Goal: Task Accomplishment & Management: Use online tool/utility

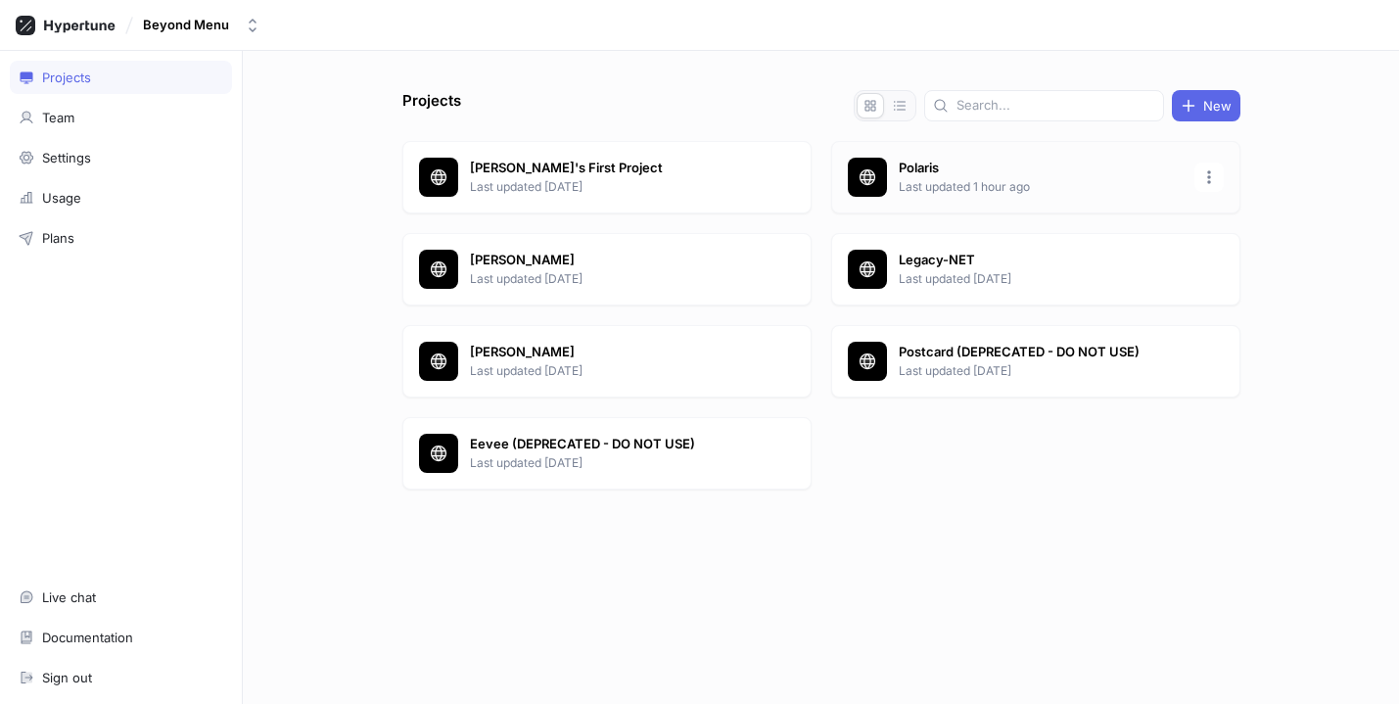
click at [970, 178] on p "Last updated 1 hour ago" at bounding box center [1041, 187] width 284 height 18
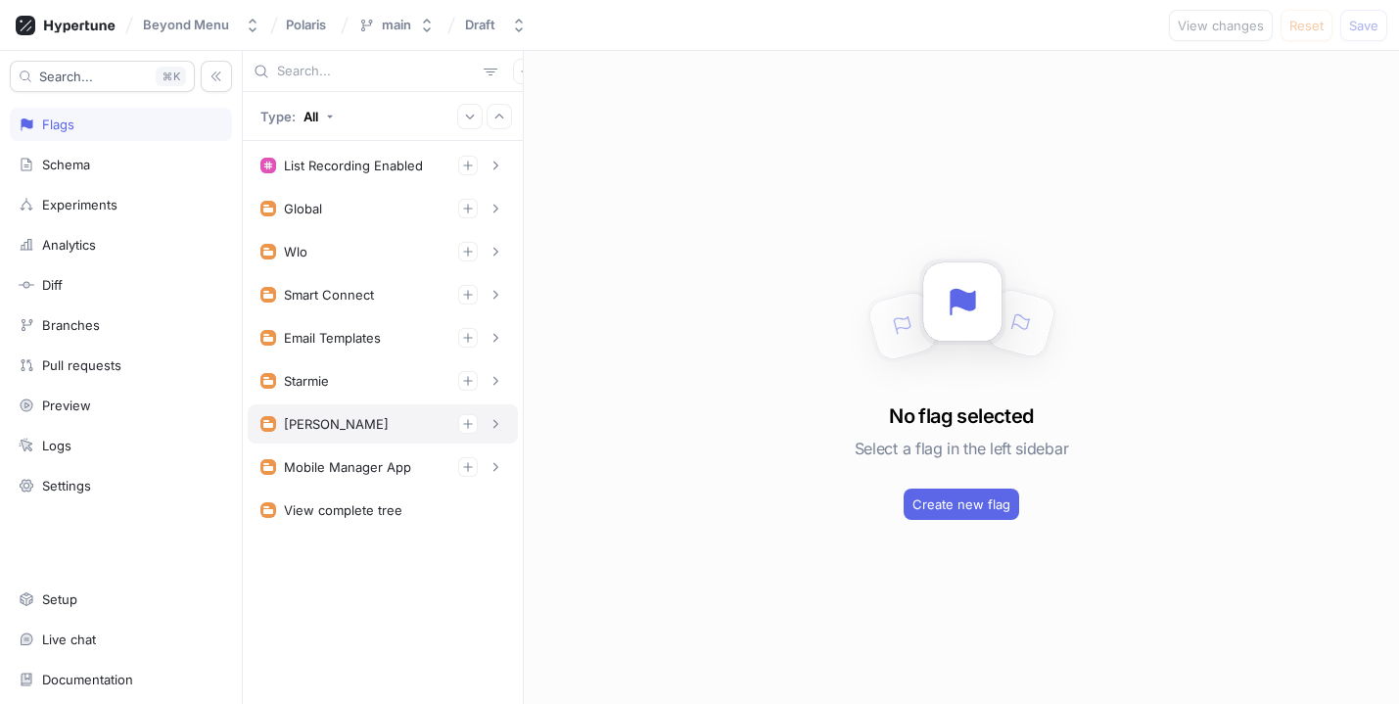
click at [398, 425] on div "[PERSON_NAME]" at bounding box center [382, 424] width 245 height 20
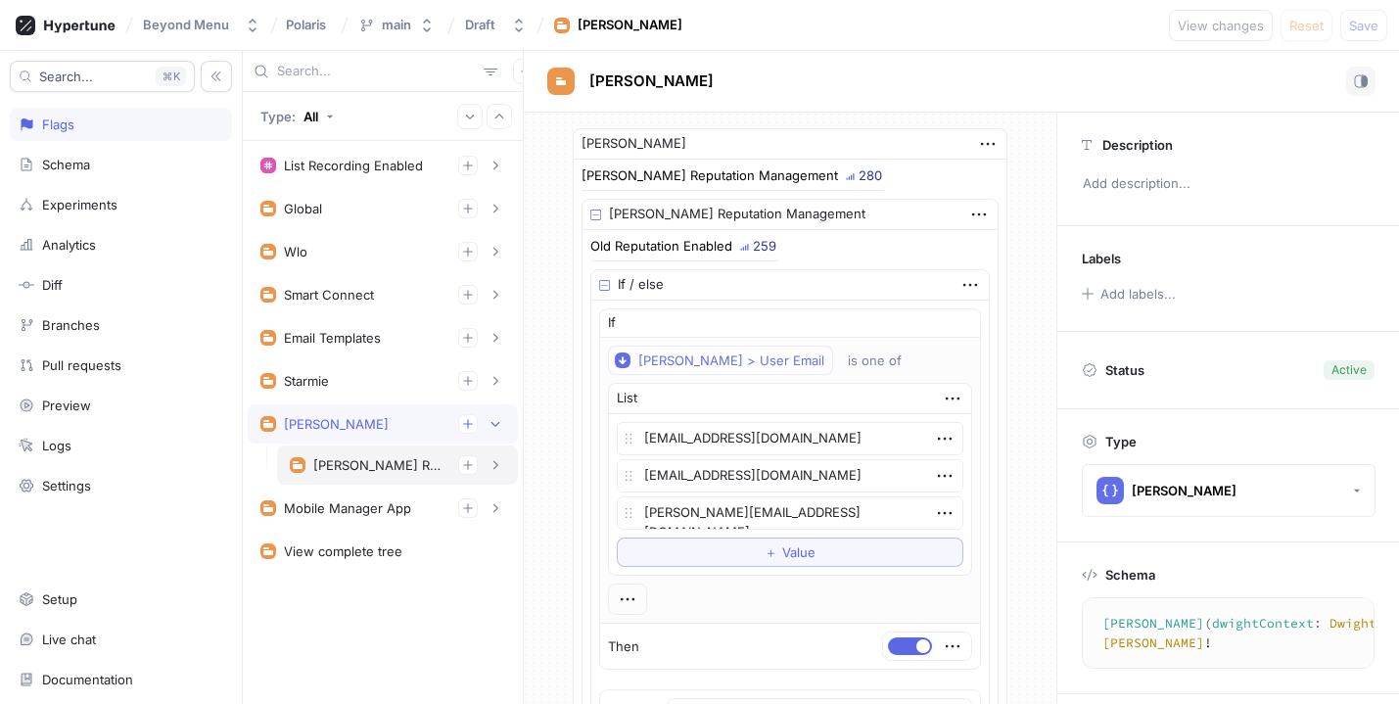
click at [396, 457] on div "[PERSON_NAME] Reputation Management" at bounding box center [377, 465] width 129 height 16
type textarea "x"
type textarea "dwightReputationManagement: DwightReputationManagement!"
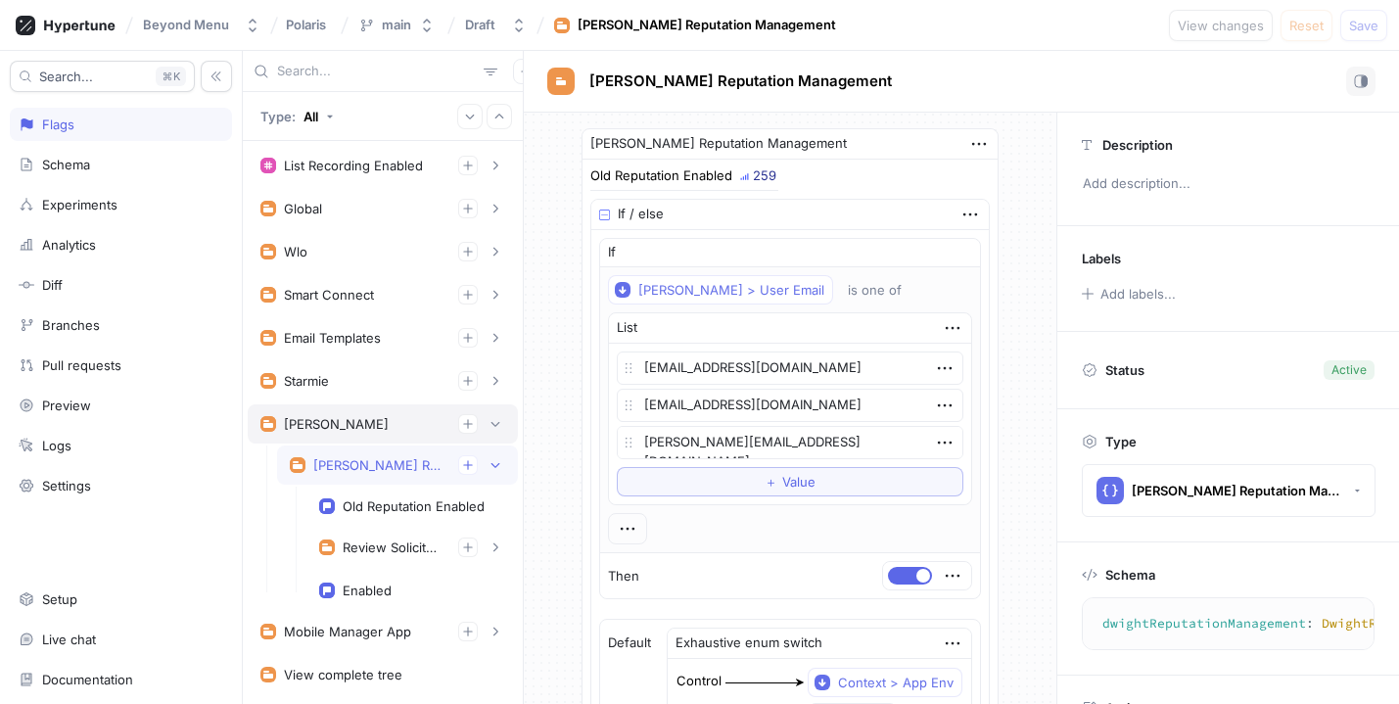
click at [366, 422] on div "[PERSON_NAME]" at bounding box center [382, 424] width 245 height 20
type textarea "x"
type textarea "[PERSON_NAME](dwightContext: DwightContext!): [PERSON_NAME]!"
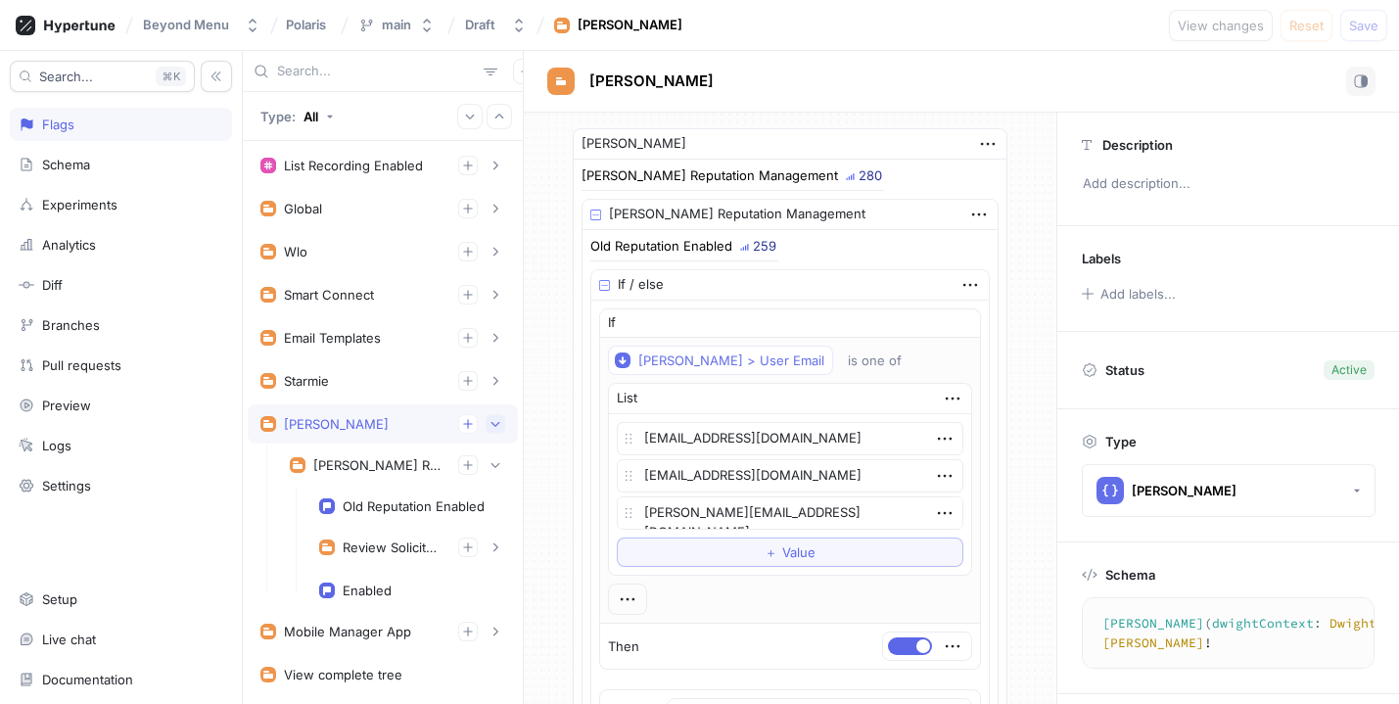
click at [496, 420] on icon "button" at bounding box center [495, 424] width 12 height 12
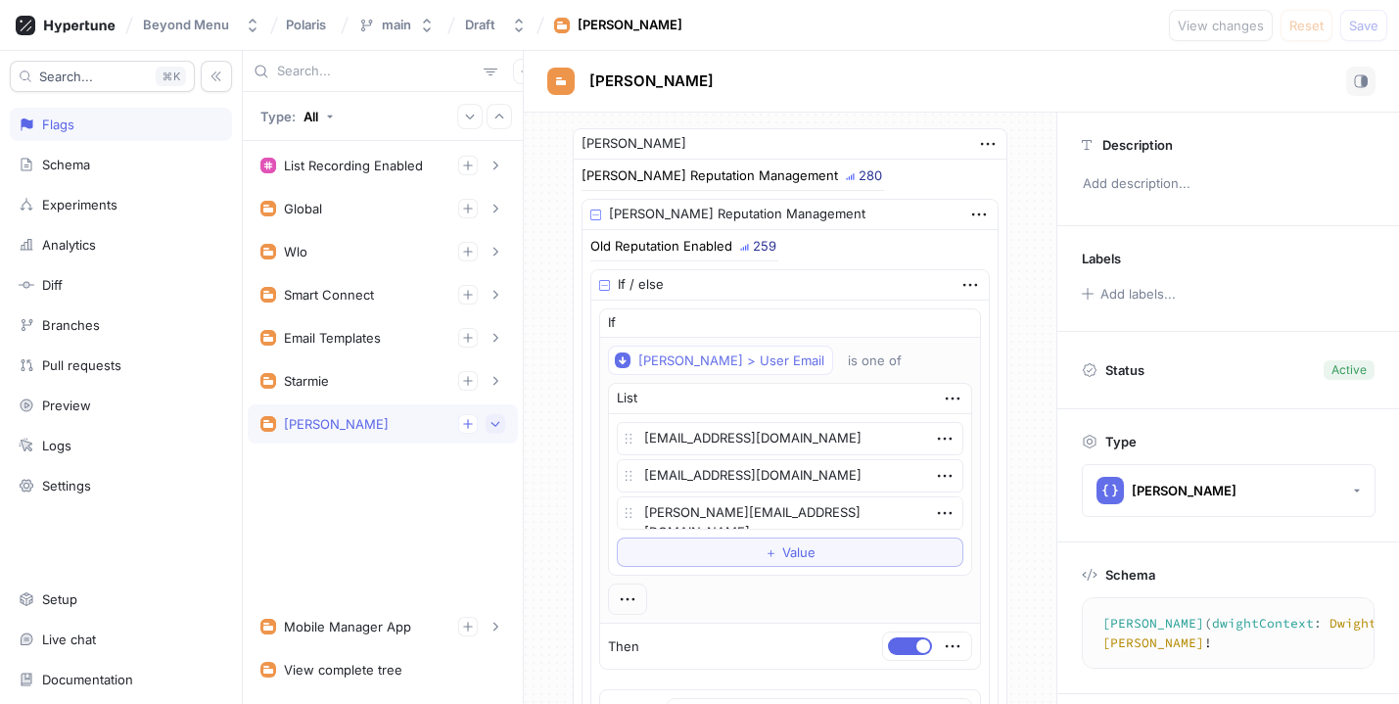
type textarea "x"
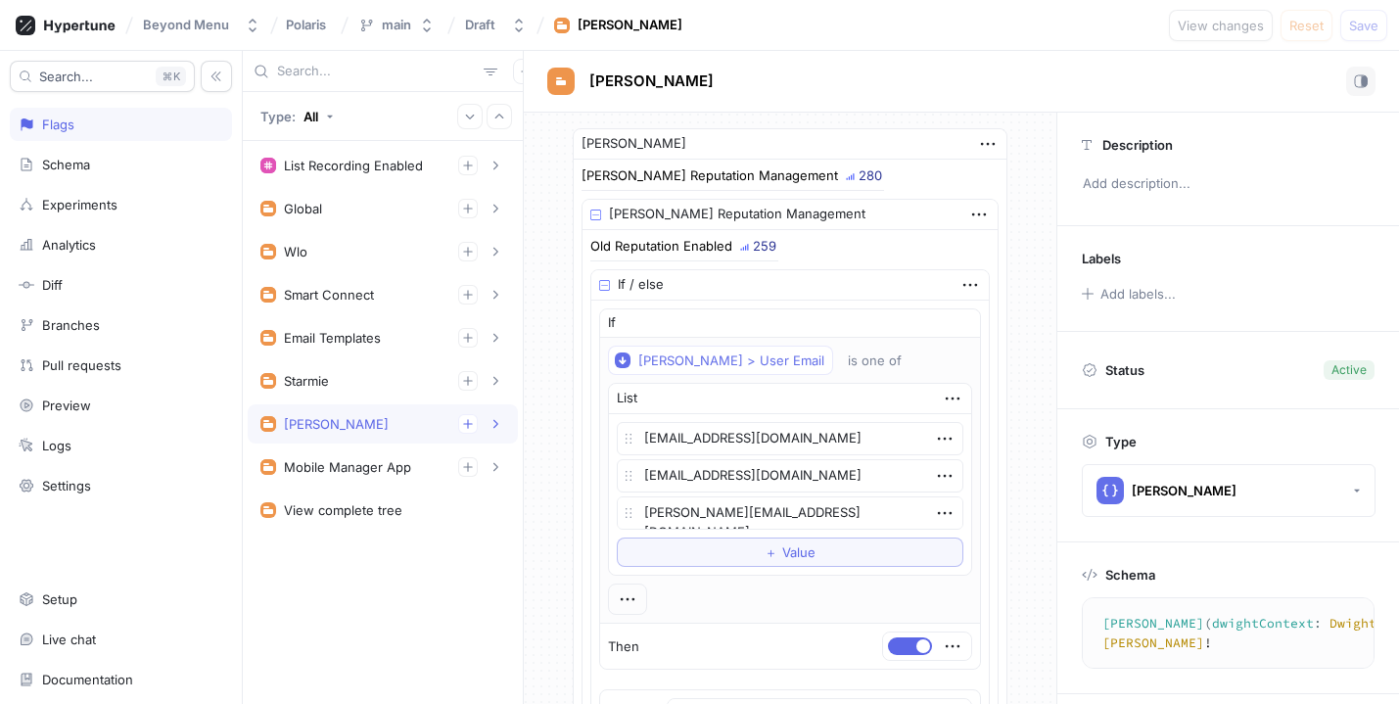
click at [367, 425] on div "[PERSON_NAME]" at bounding box center [382, 424] width 245 height 20
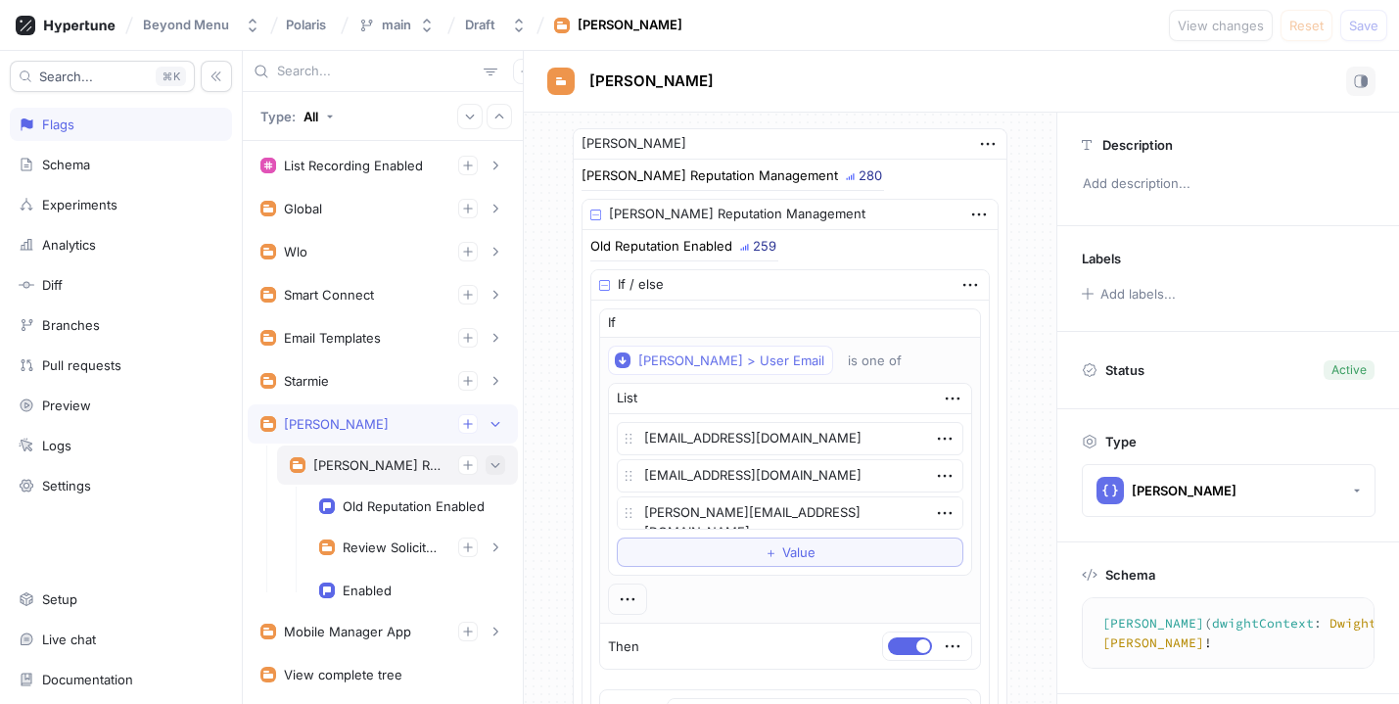
click at [497, 468] on icon "button" at bounding box center [495, 465] width 12 height 12
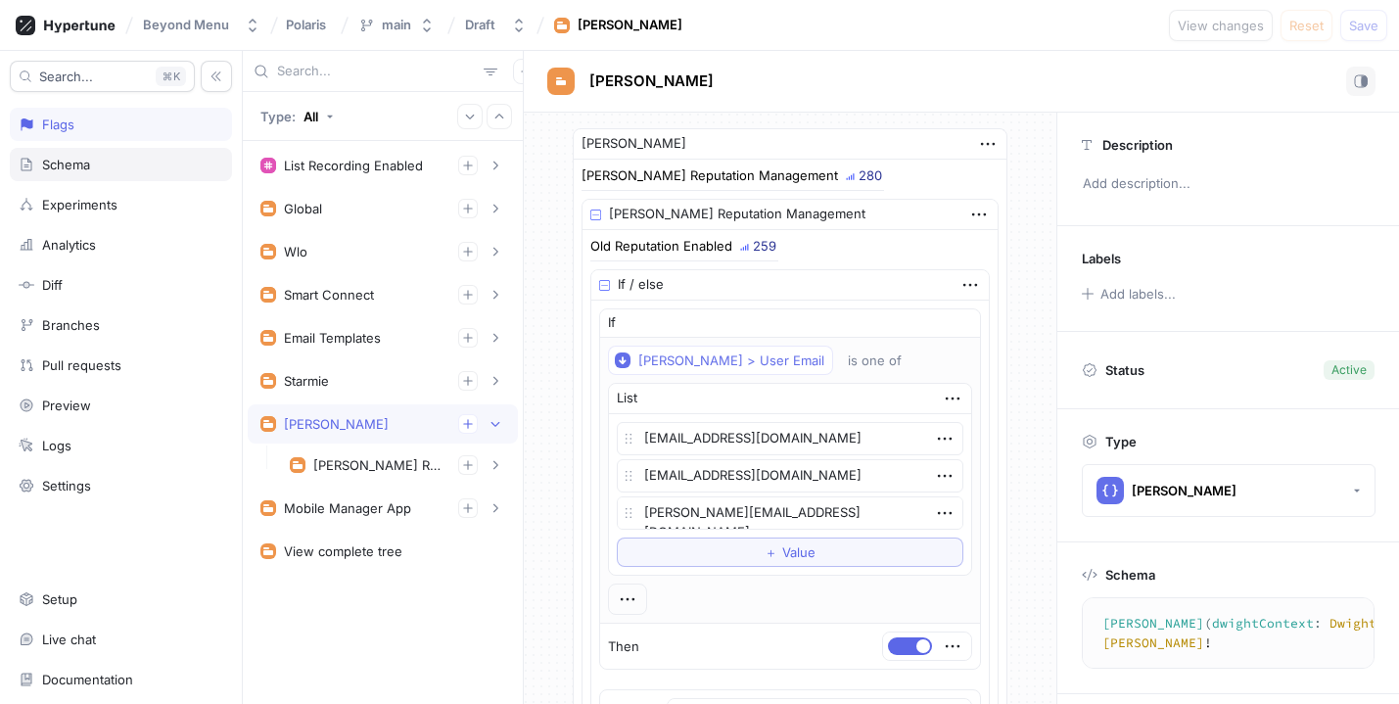
click at [100, 173] on div "Schema" at bounding box center [121, 164] width 222 height 33
type textarea "x"
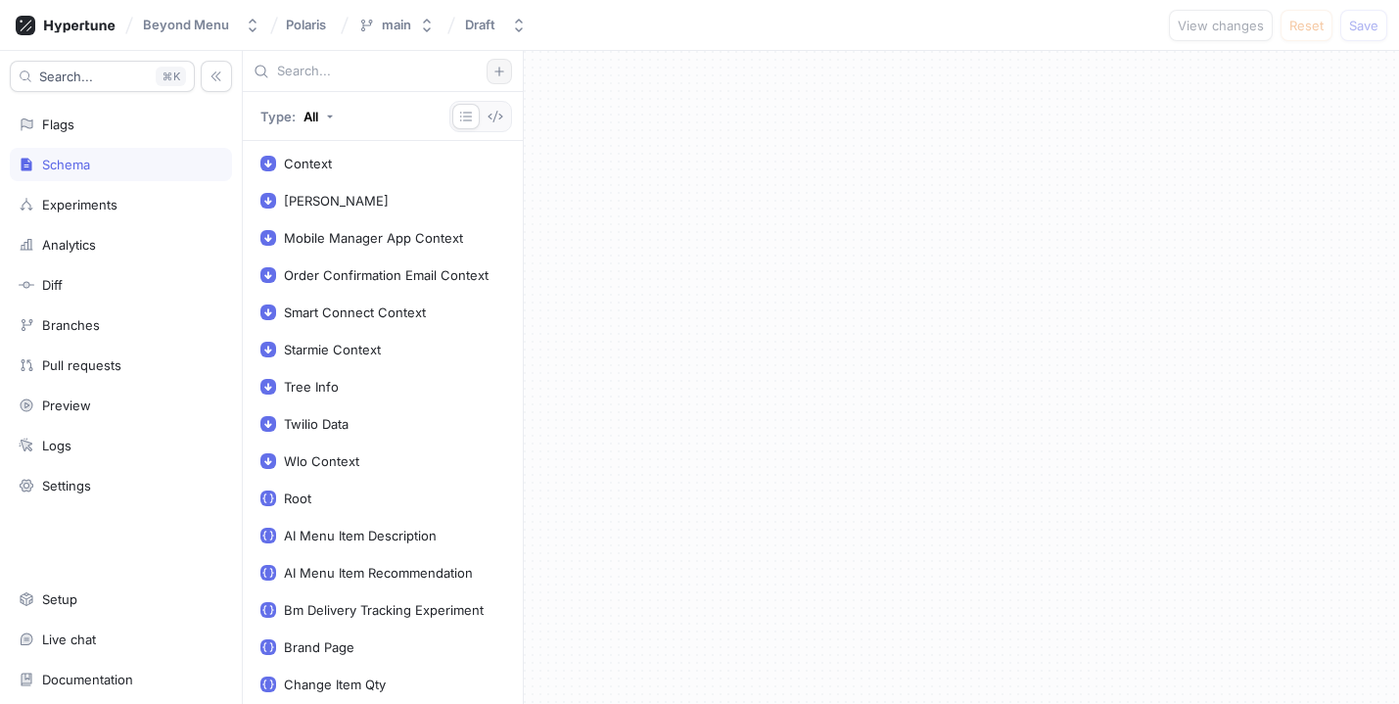
click at [492, 70] on button "button" at bounding box center [499, 71] width 25 height 25
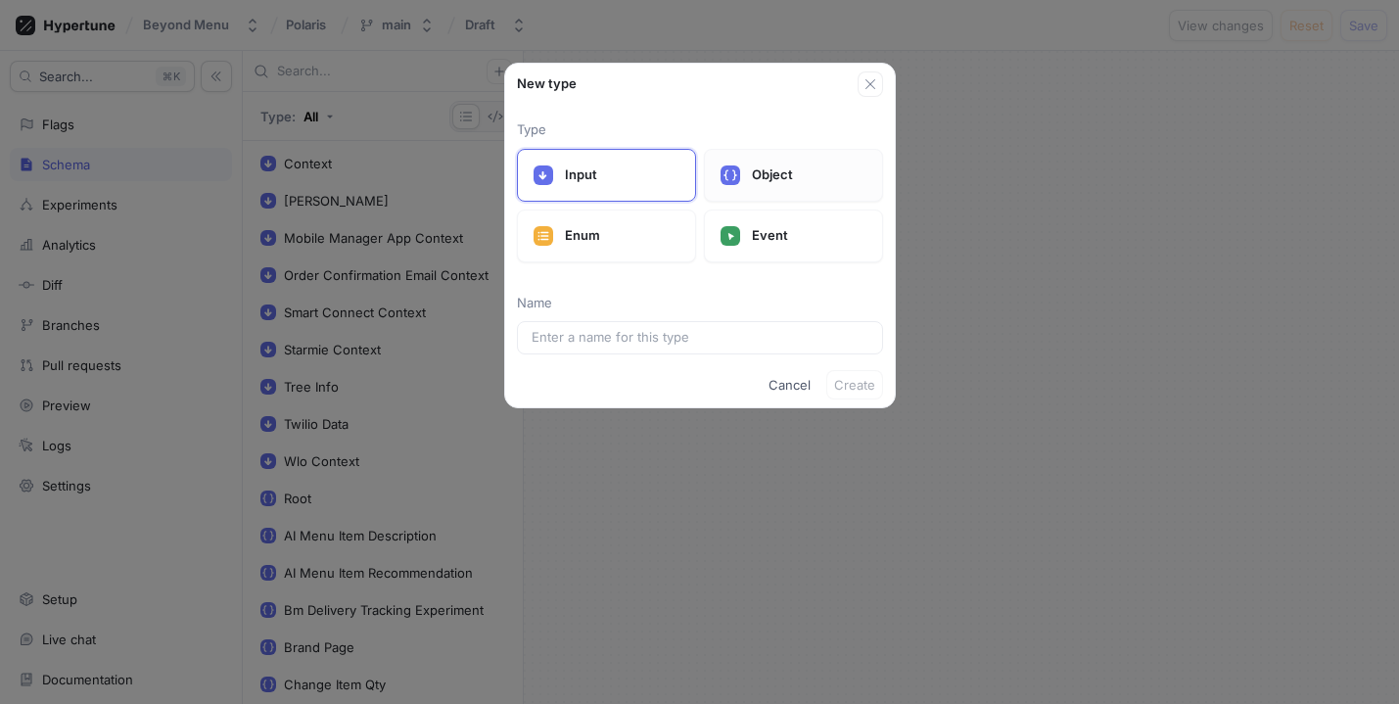
click at [784, 174] on p "Object" at bounding box center [809, 175] width 115 height 20
click at [615, 324] on div at bounding box center [700, 337] width 366 height 33
click at [607, 337] on input "text" at bounding box center [700, 338] width 337 height 20
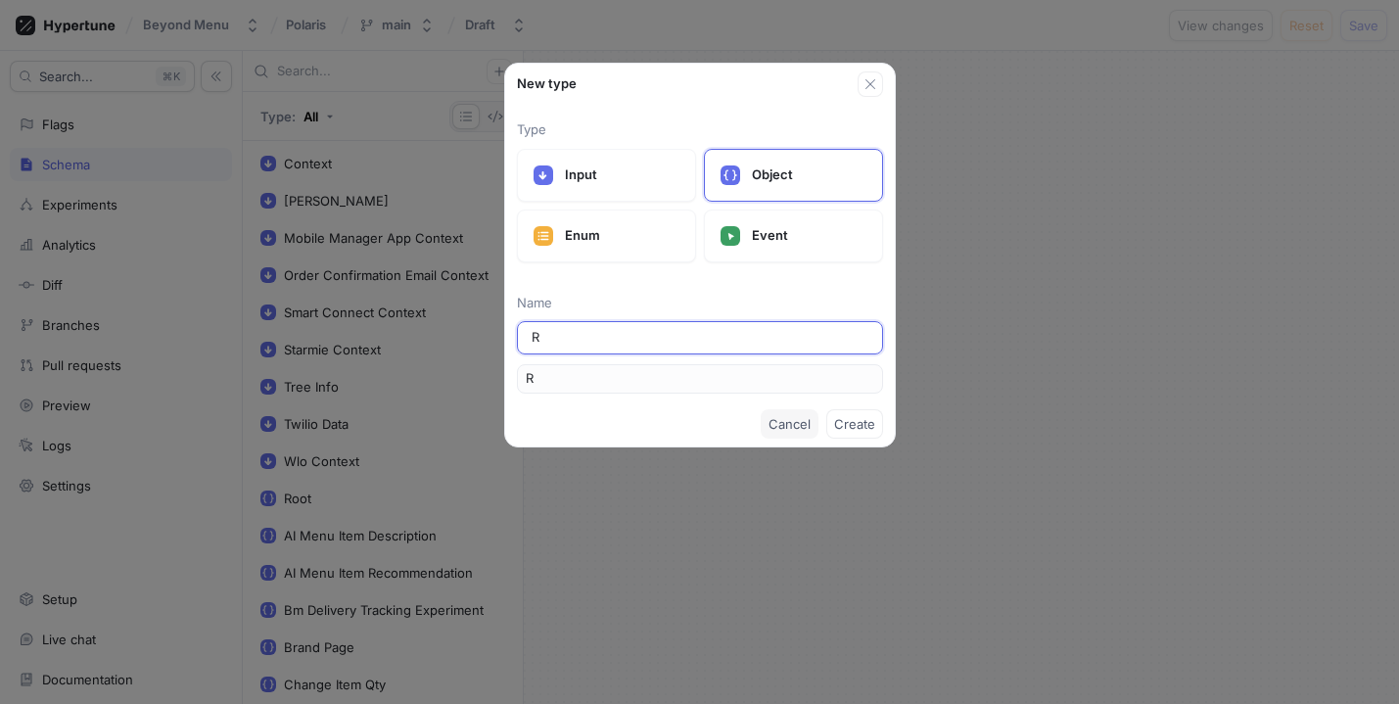
type input "Re"
type input "Rel"
type input "Rele"
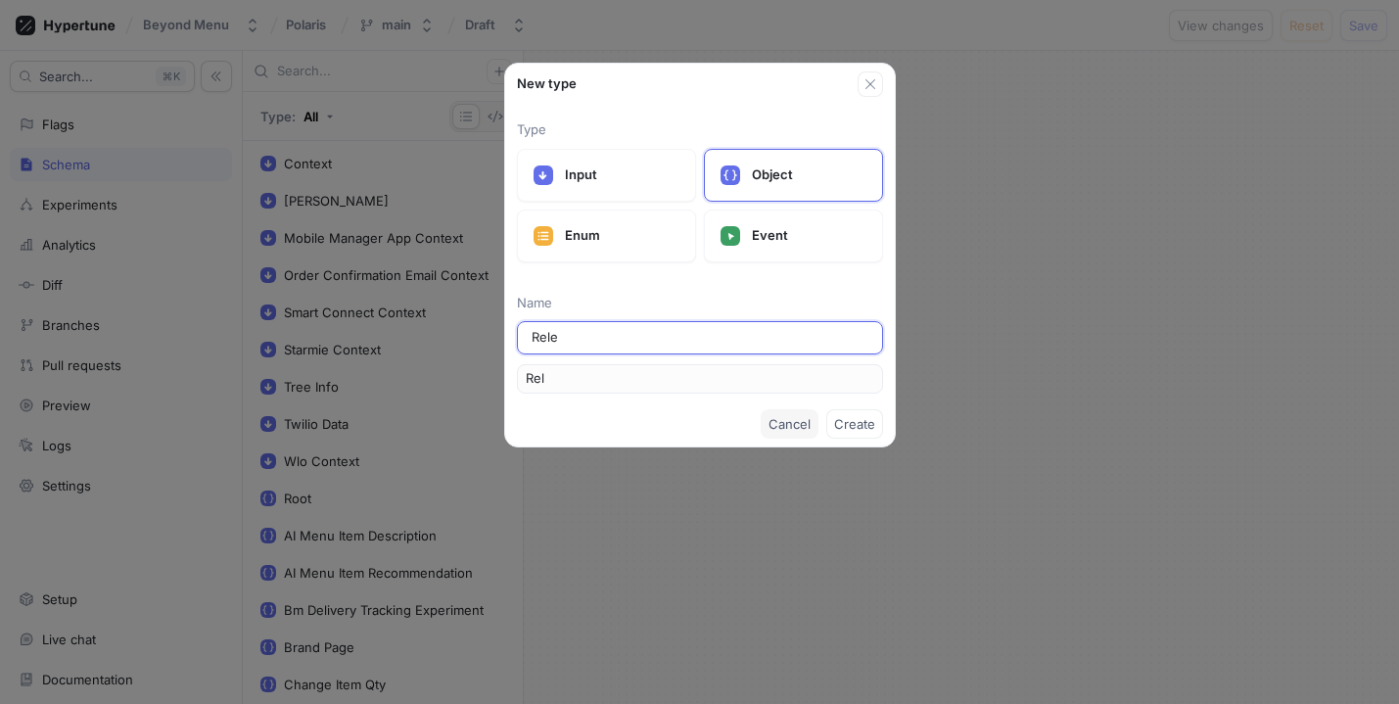
type input "Rele"
type input "Relea"
type input "Releas"
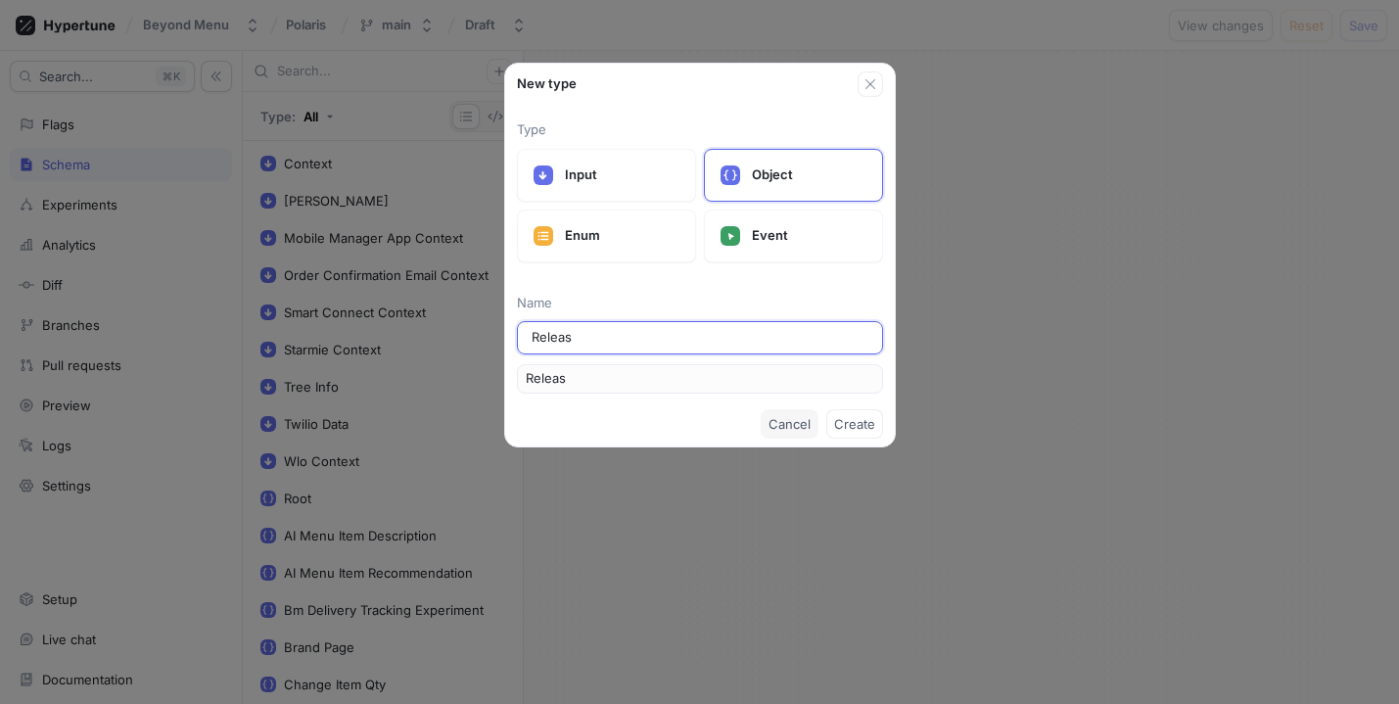
type input "Release"
type input "Releases"
type input "ReleasesF"
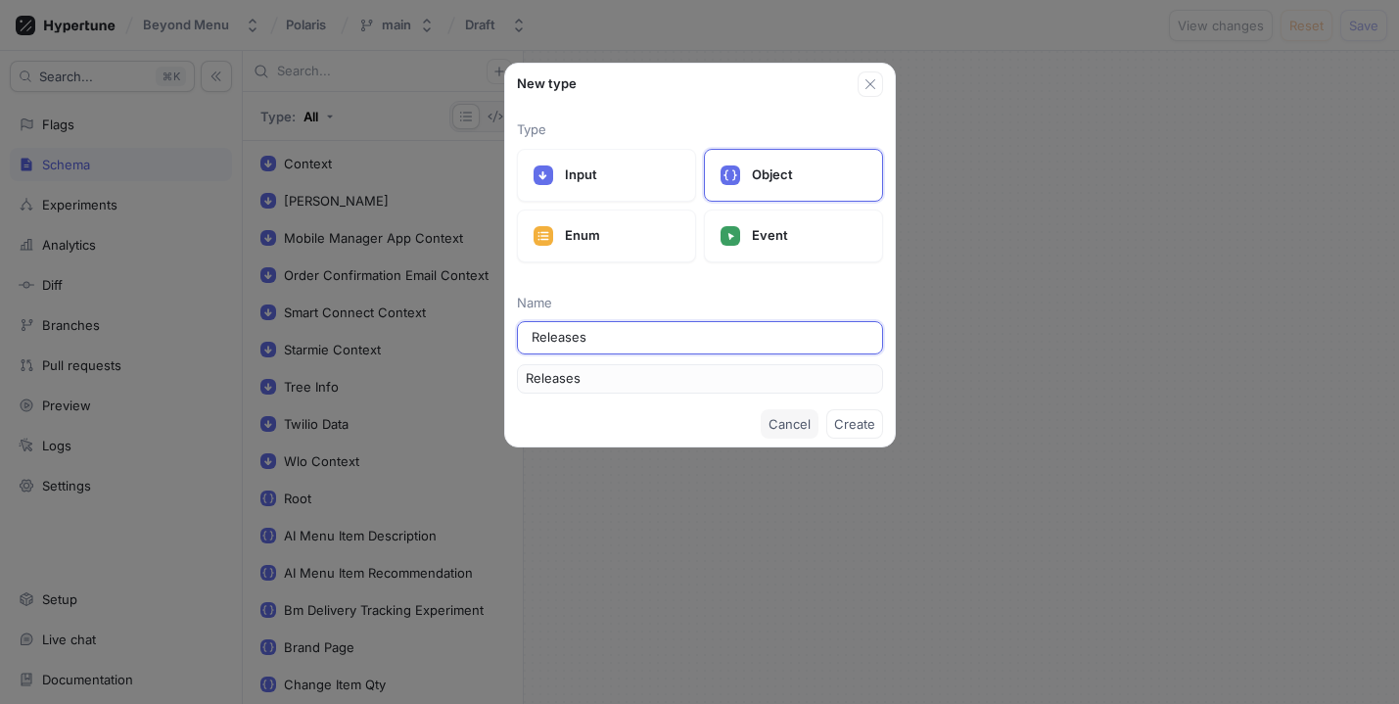
type input "ReleasesF"
type input "ReleasesFe"
type input "ReleasesFea"
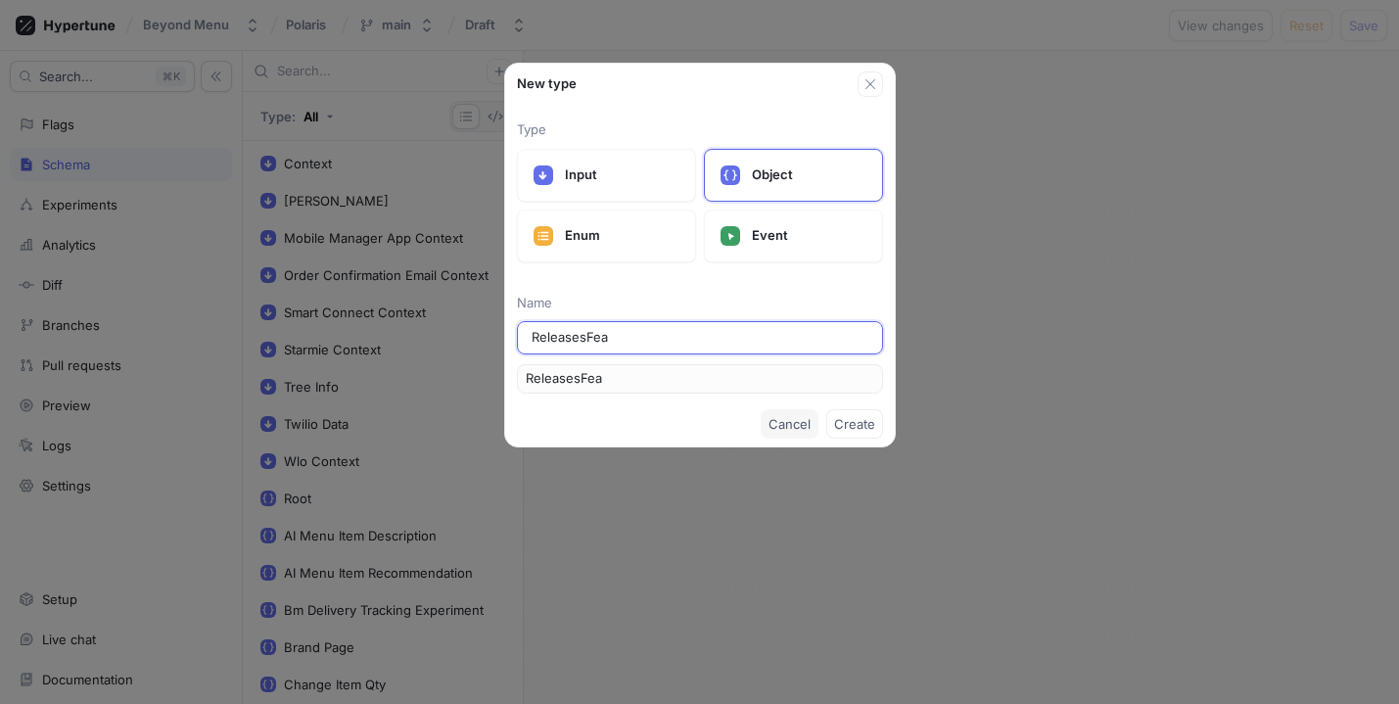
type input "ReleasesFeat"
type input "ReleasesFeatu"
type input "ReleasesFeatur"
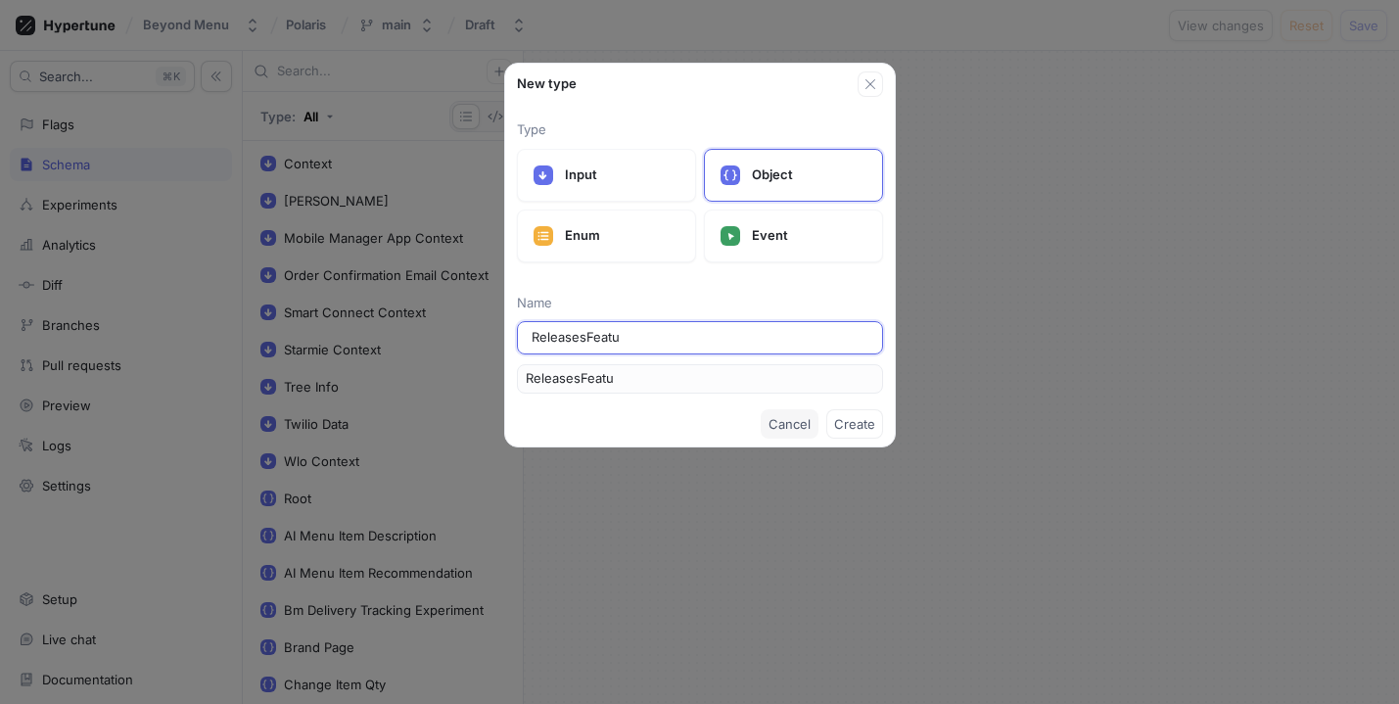
type input "ReleasesFeatur"
type input "ReleasesFeature"
type input "ReleasesFeatureG"
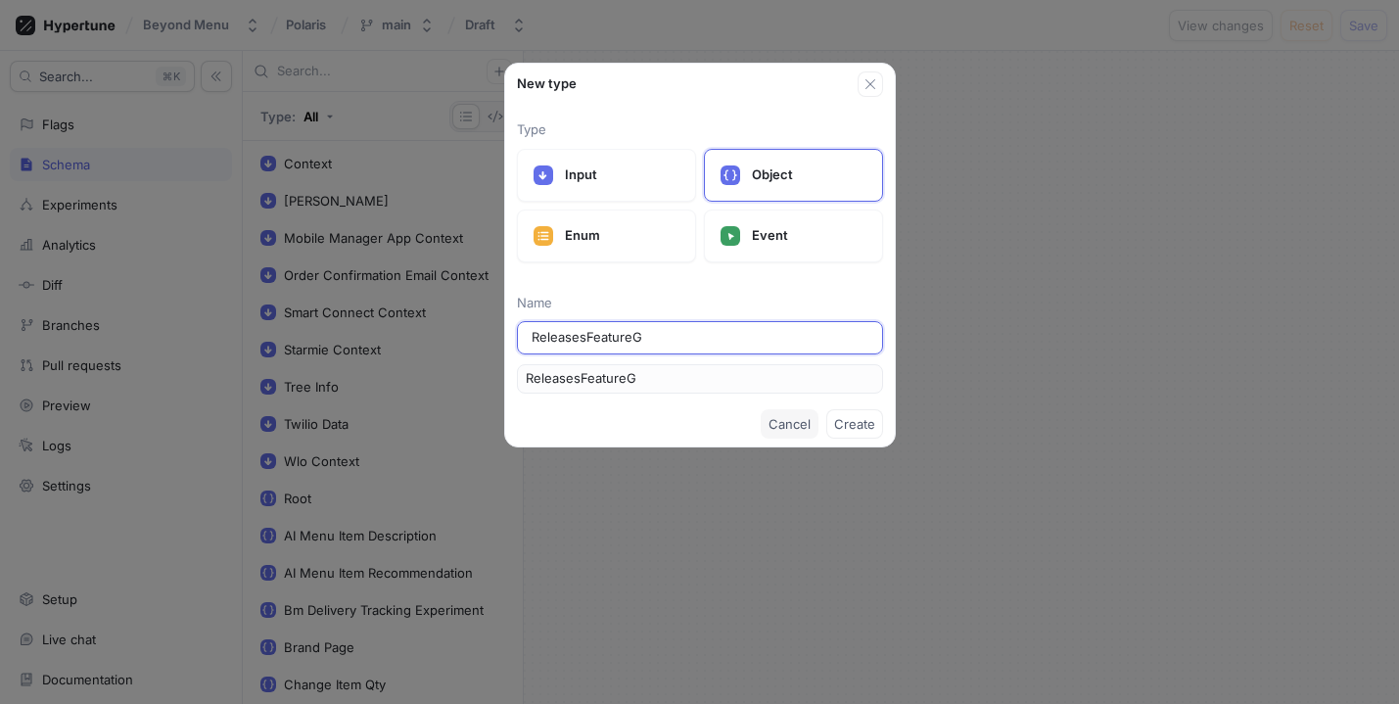
type input "ReleasesFeatureGl"
type input "ReleasesFeatureGla"
type input "ReleasesFeatureGlag"
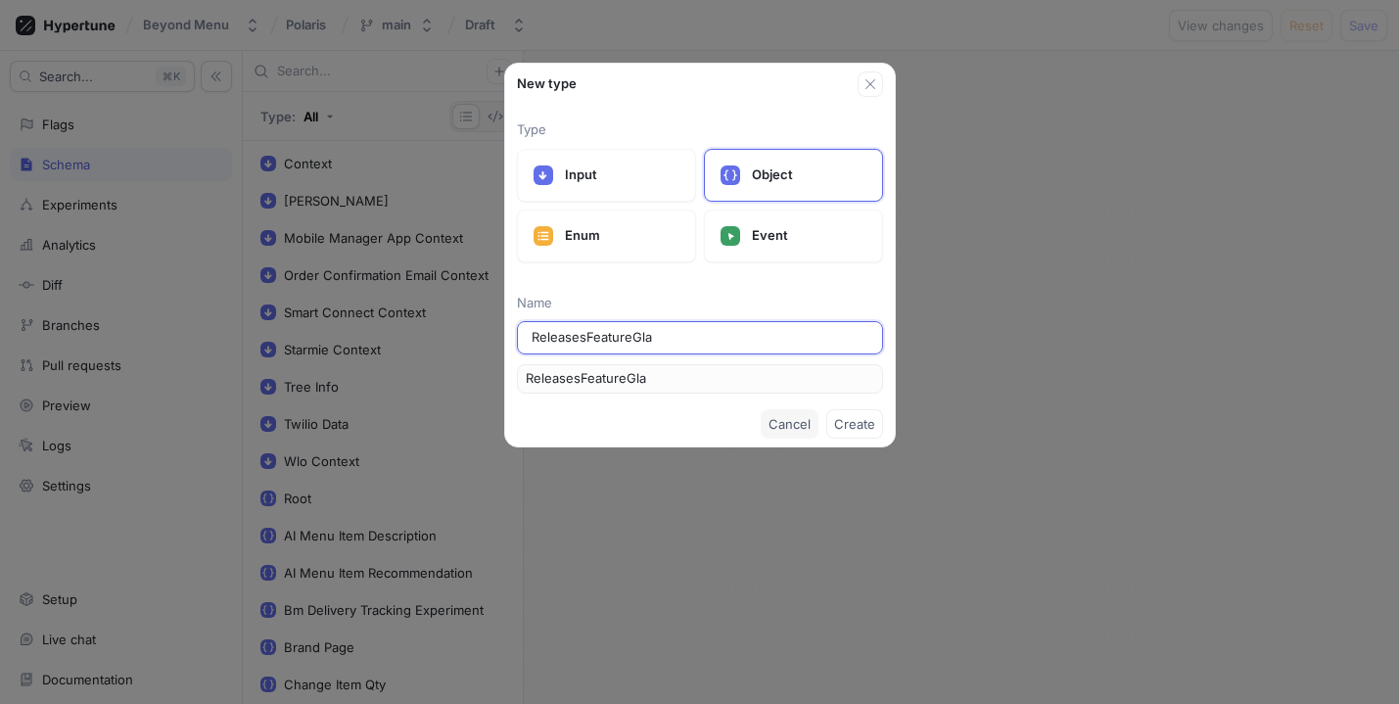
type input "ReleasesFeatureGlag"
type input "ReleasesFeatureGlags"
drag, startPoint x: 631, startPoint y: 333, endPoint x: 727, endPoint y: 333, distance: 95.9
click at [707, 333] on input "ReleasesFeatureGlags" at bounding box center [700, 338] width 337 height 20
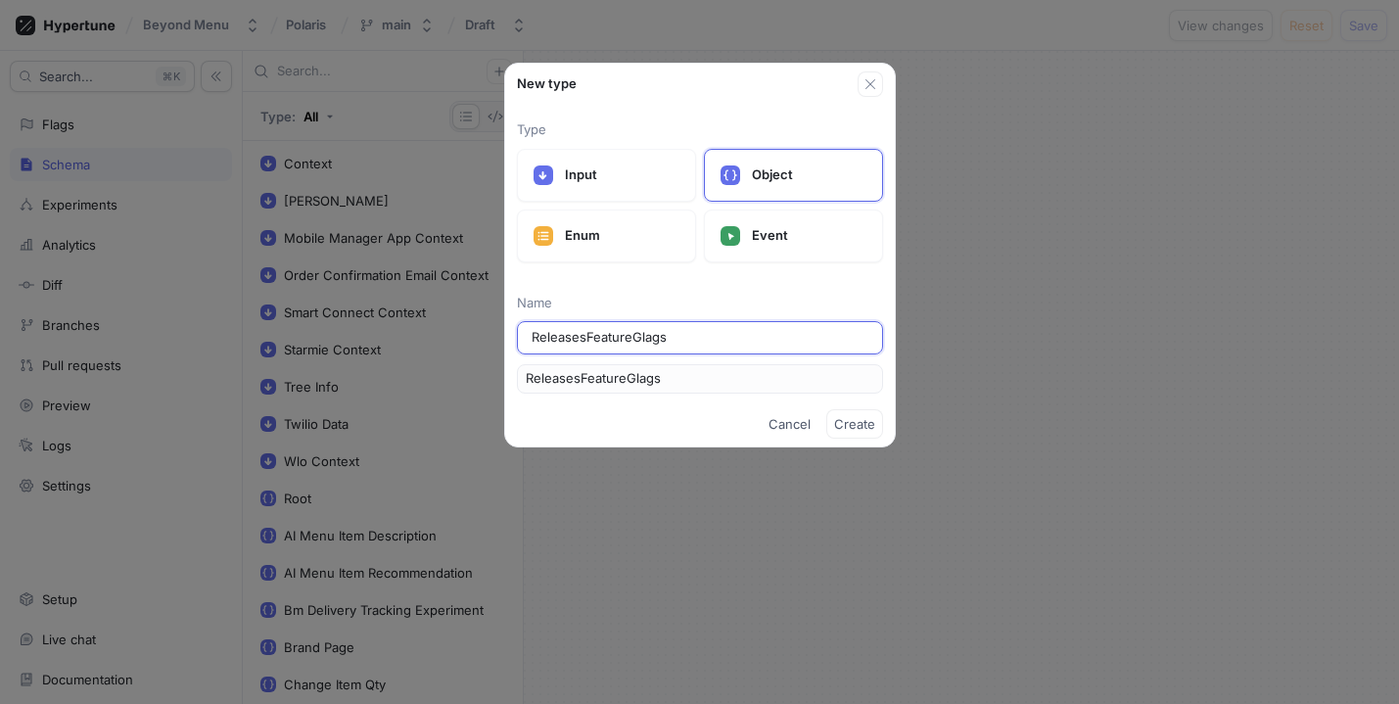
type input "ReleasesFeatureF"
type input "ReleasesFeatureFl"
type input "ReleasesFeatureFla"
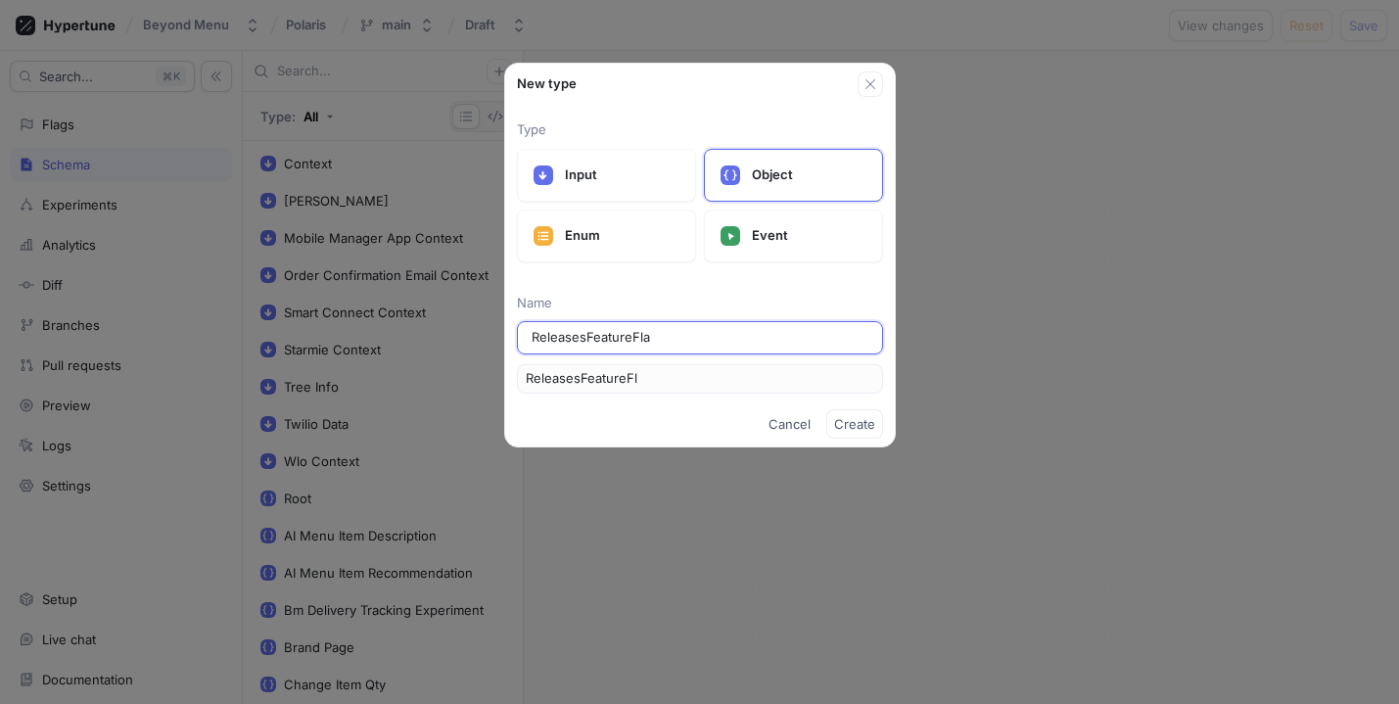
type input "ReleasesFeatureFla"
type input "ReleasesFeatureFlag"
type input "ReleasesFeatureFlags"
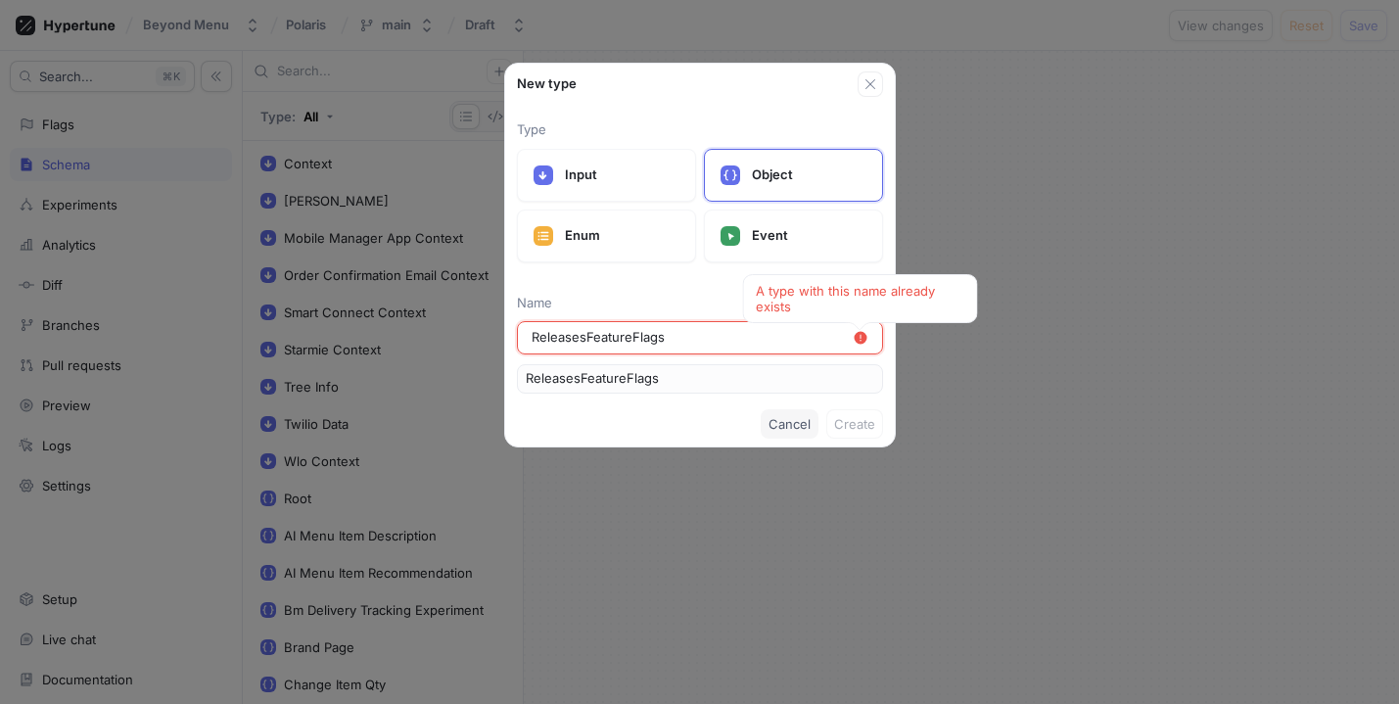
type input "ReleasesFeatureFlags"
click at [789, 423] on span "Cancel" at bounding box center [789, 424] width 42 height 12
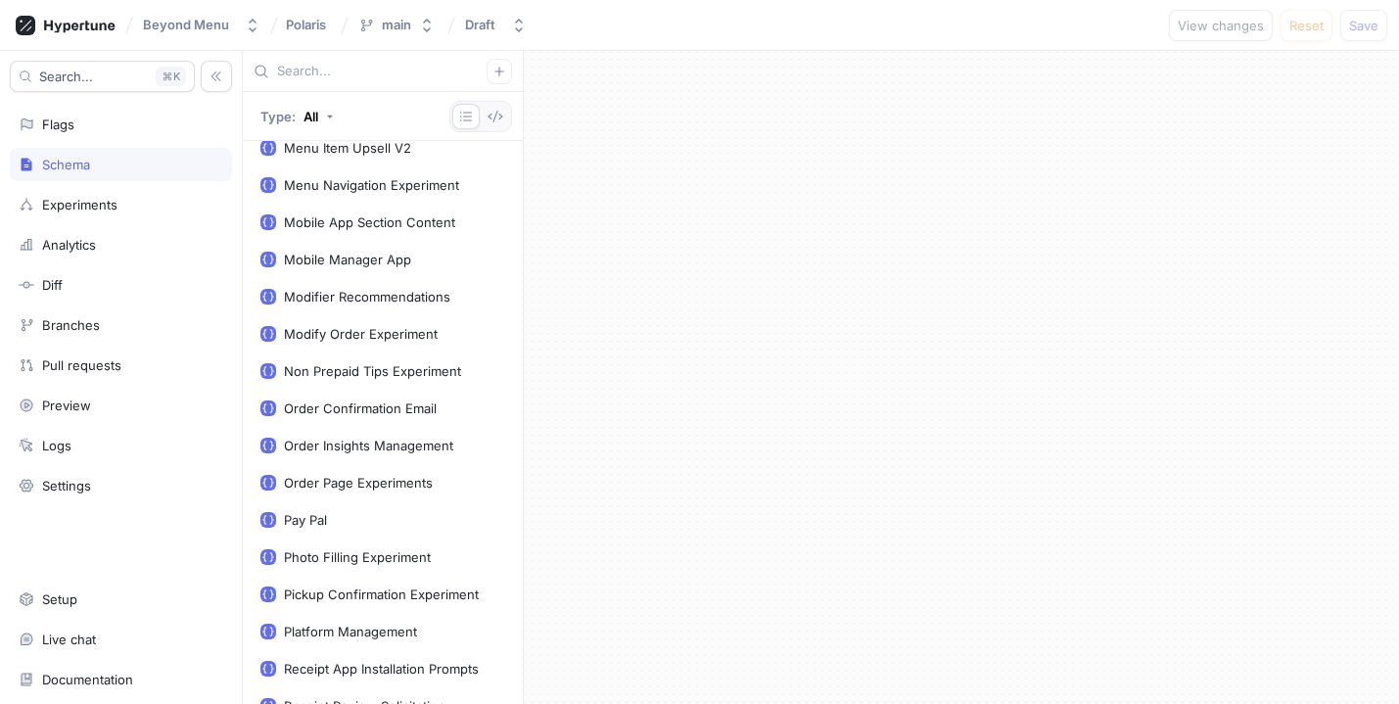
scroll to position [1749, 0]
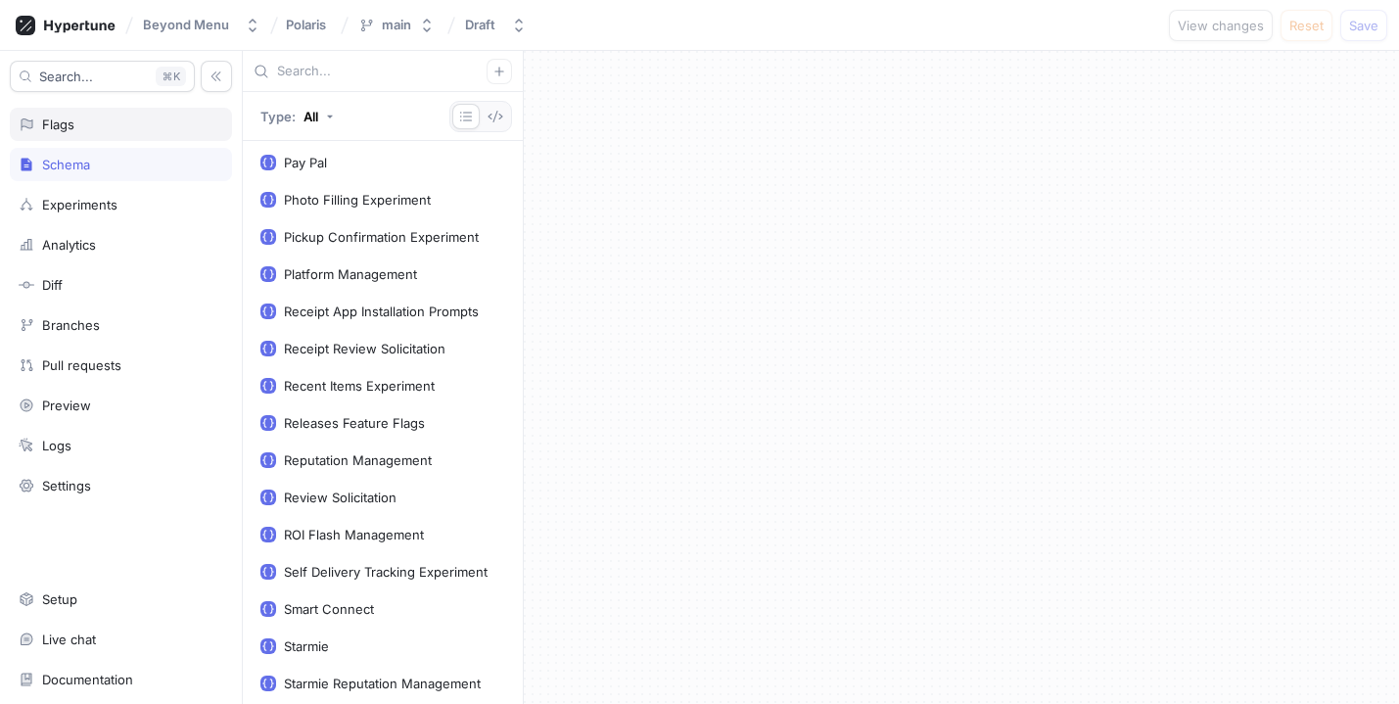
click at [113, 133] on div "Flags" at bounding box center [121, 124] width 222 height 33
type textarea "x"
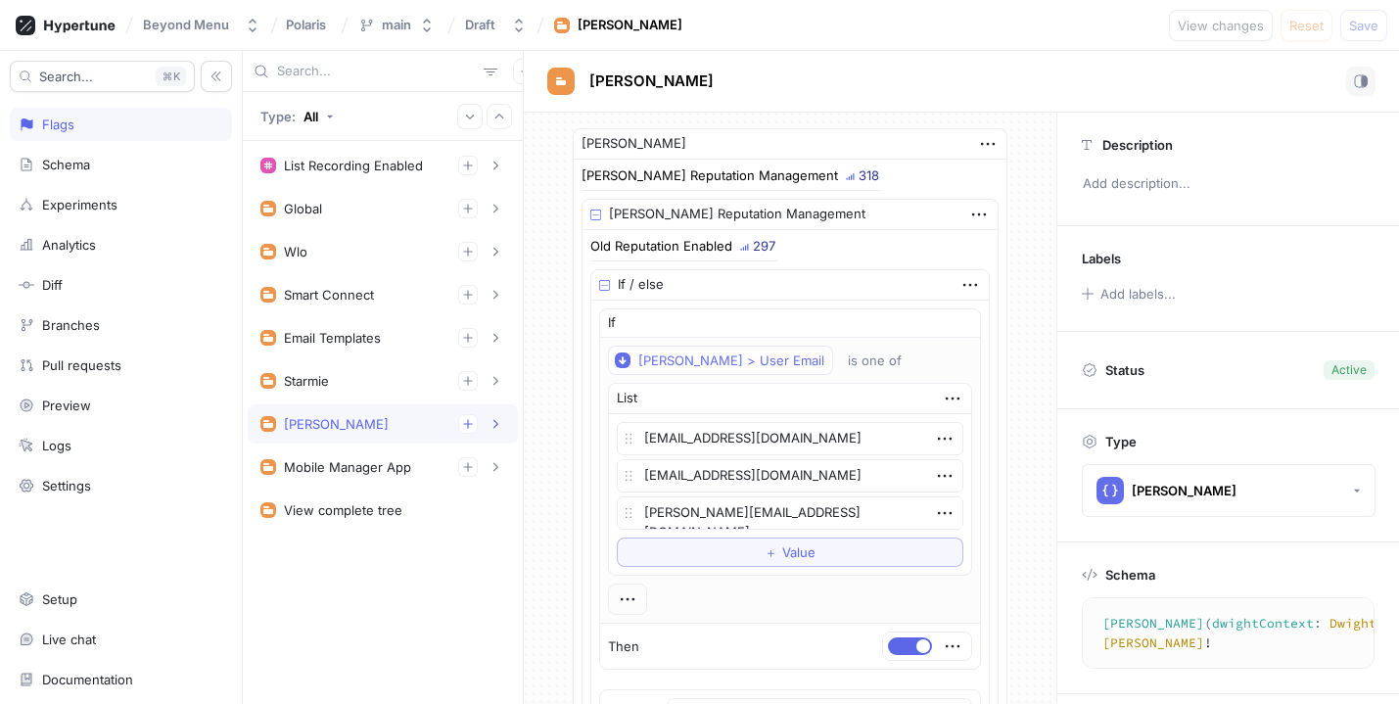
click at [392, 429] on div "[PERSON_NAME]" at bounding box center [382, 424] width 245 height 20
click at [470, 423] on icon "button" at bounding box center [468, 424] width 12 height 12
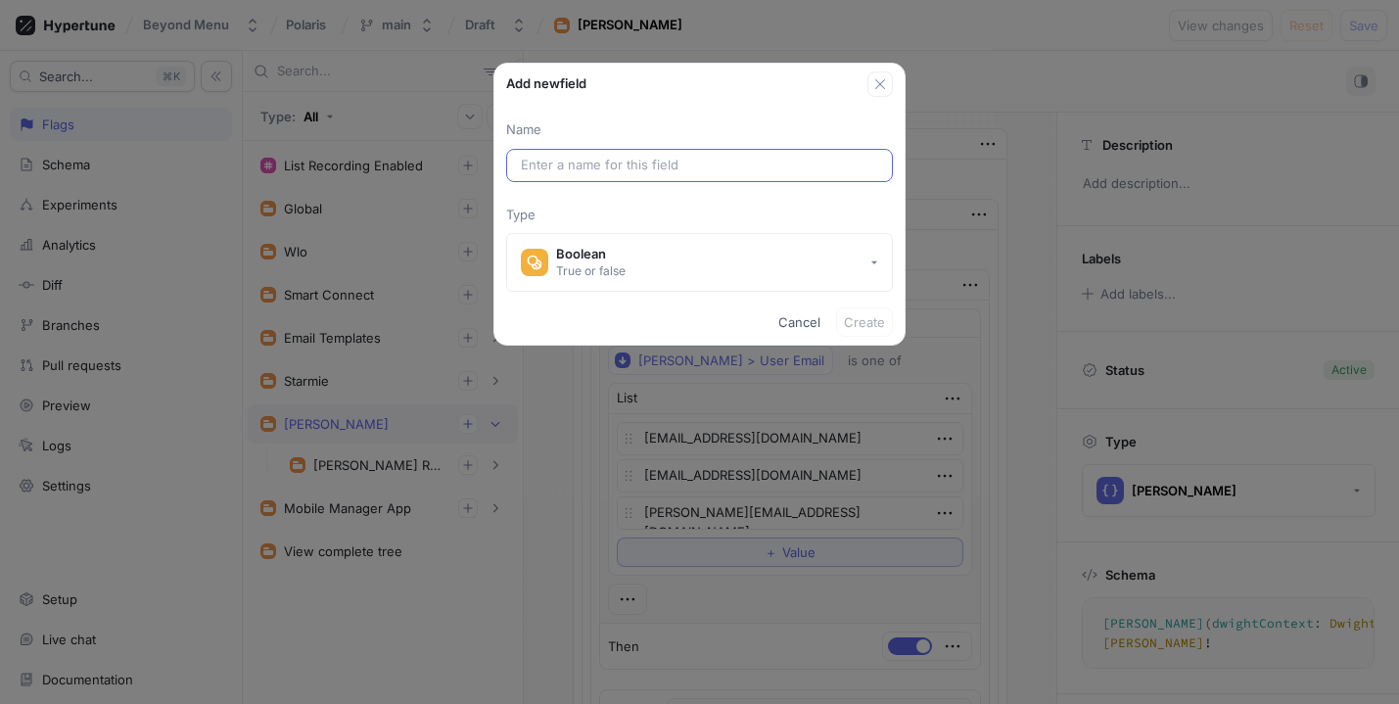
click at [623, 169] on input "text" at bounding box center [699, 166] width 357 height 20
type textarea "x"
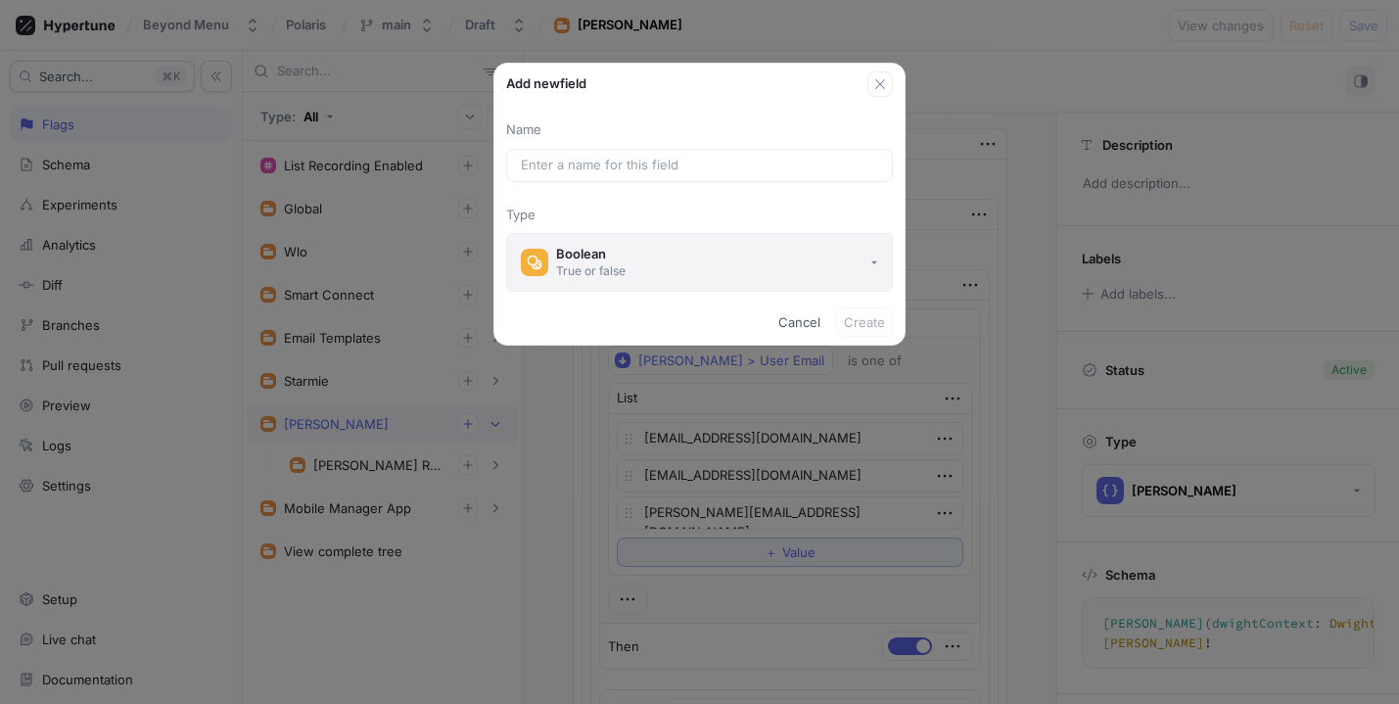
click at [640, 243] on button "Boolean True or false" at bounding box center [699, 262] width 387 height 59
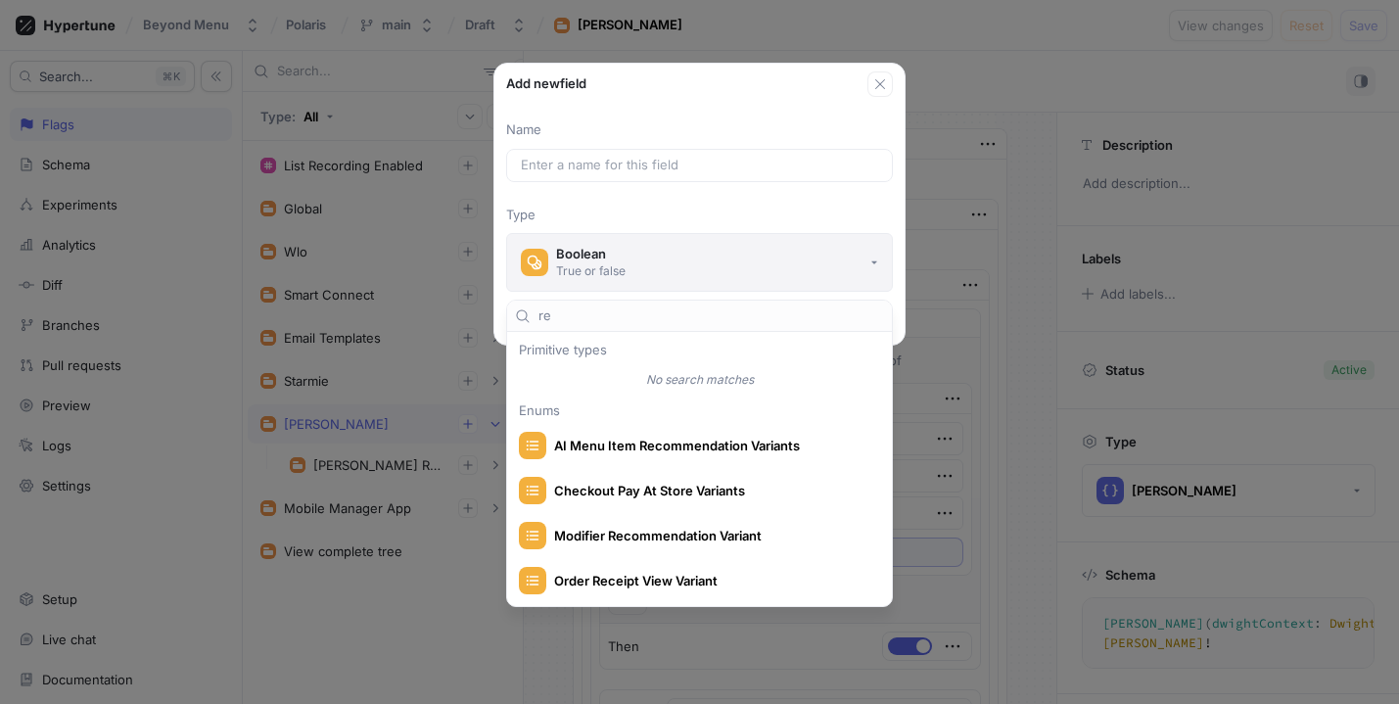
type input "rel"
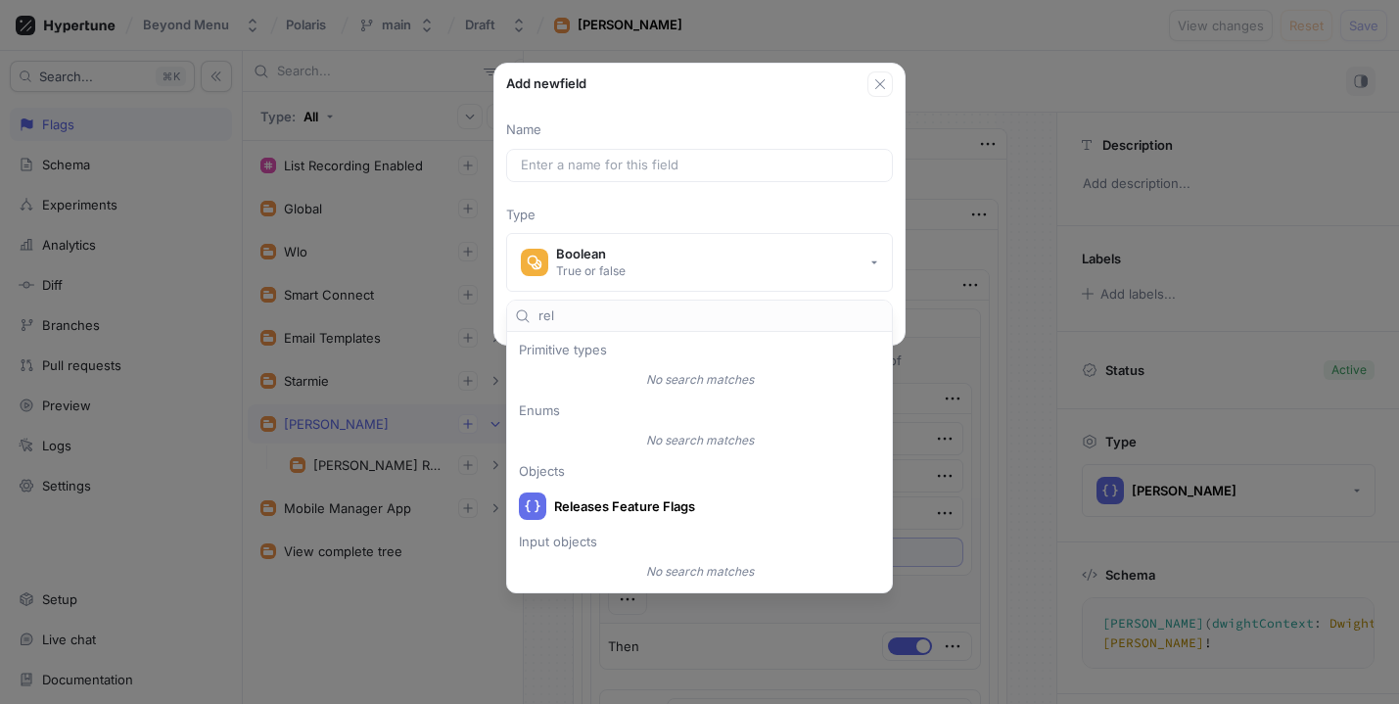
type textarea "x"
type input "rel"
click at [651, 509] on span "Releases Feature Flags" at bounding box center [712, 506] width 316 height 17
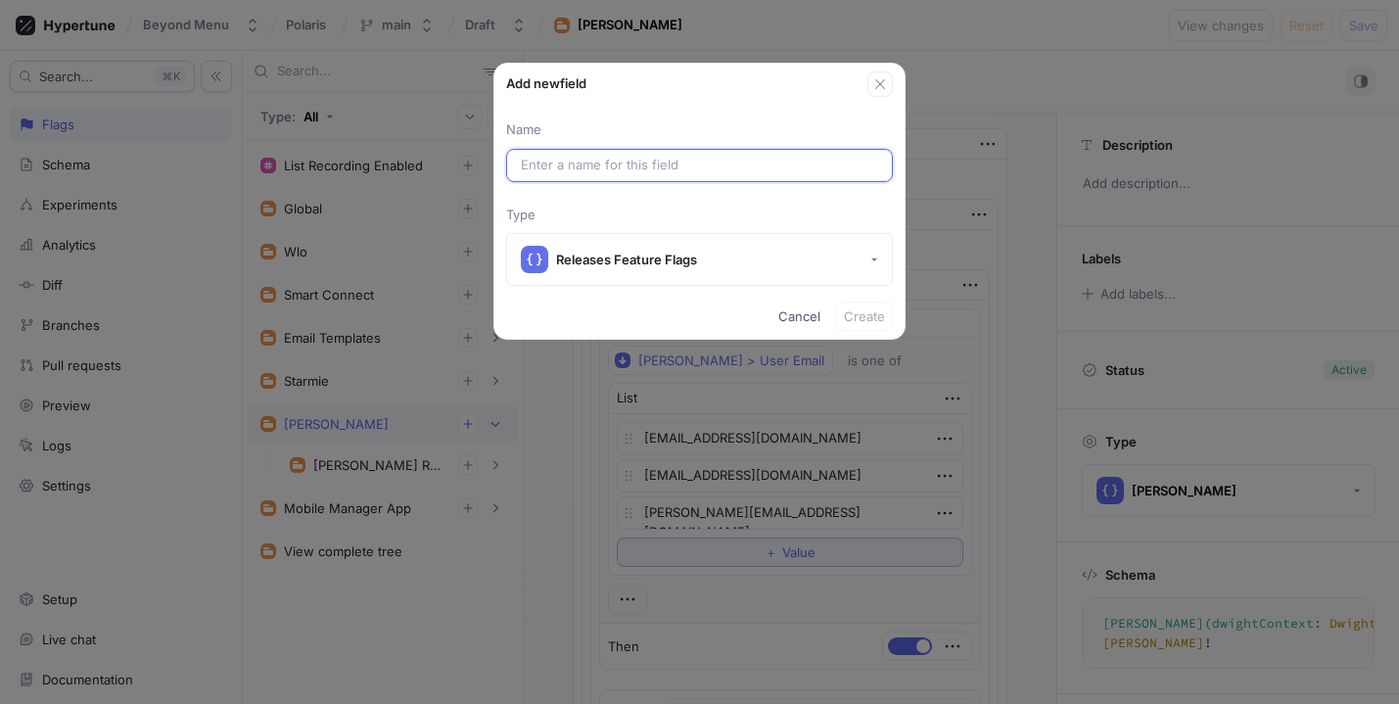
click at [610, 167] on input "text" at bounding box center [699, 166] width 357 height 20
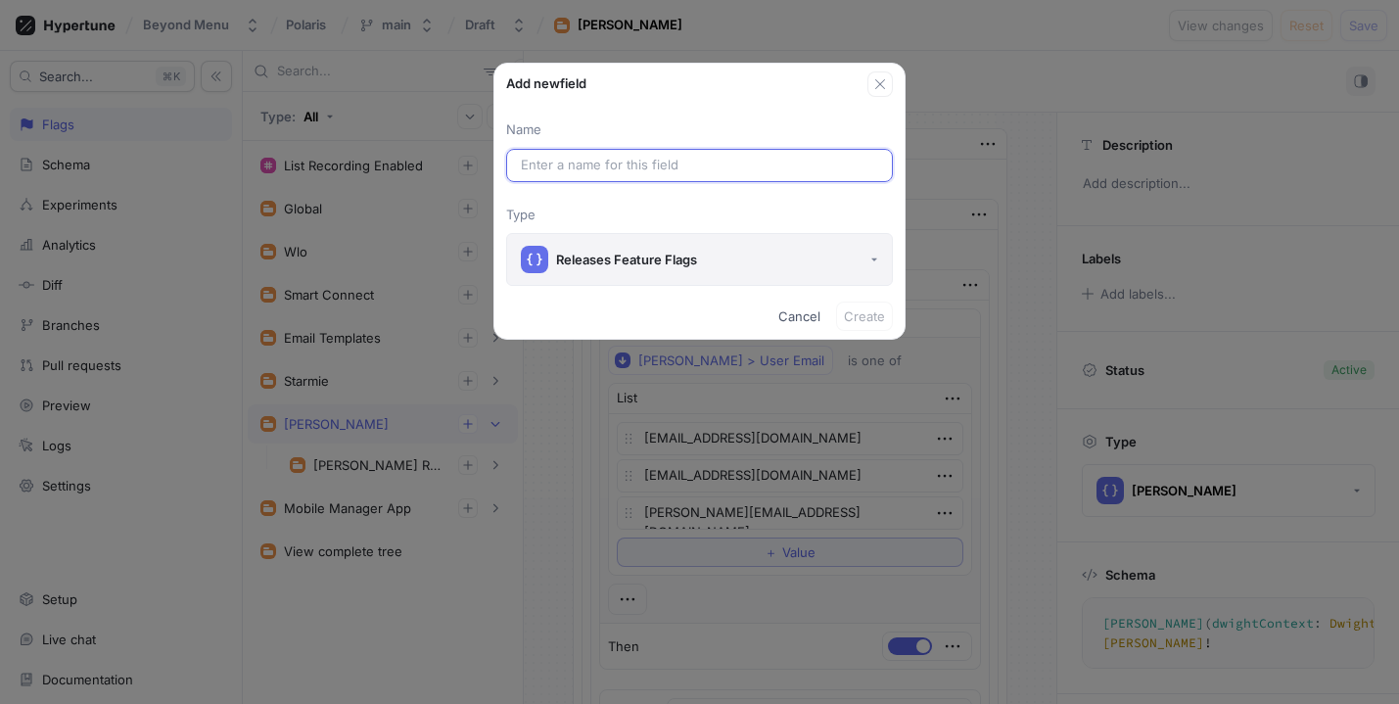
drag, startPoint x: 718, startPoint y: 258, endPoint x: 618, endPoint y: 256, distance: 99.9
click at [620, 256] on button "Releases Feature Flags" at bounding box center [699, 259] width 387 height 53
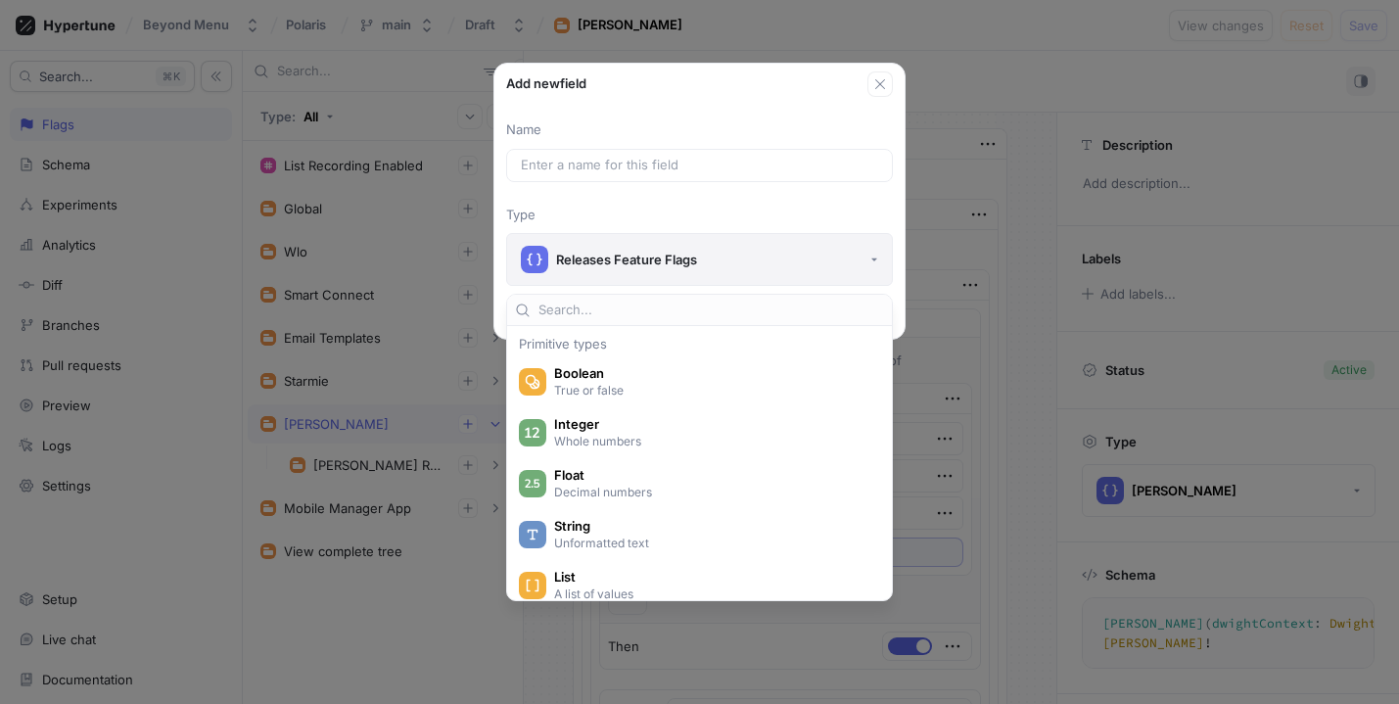
scroll to position [3835, 0]
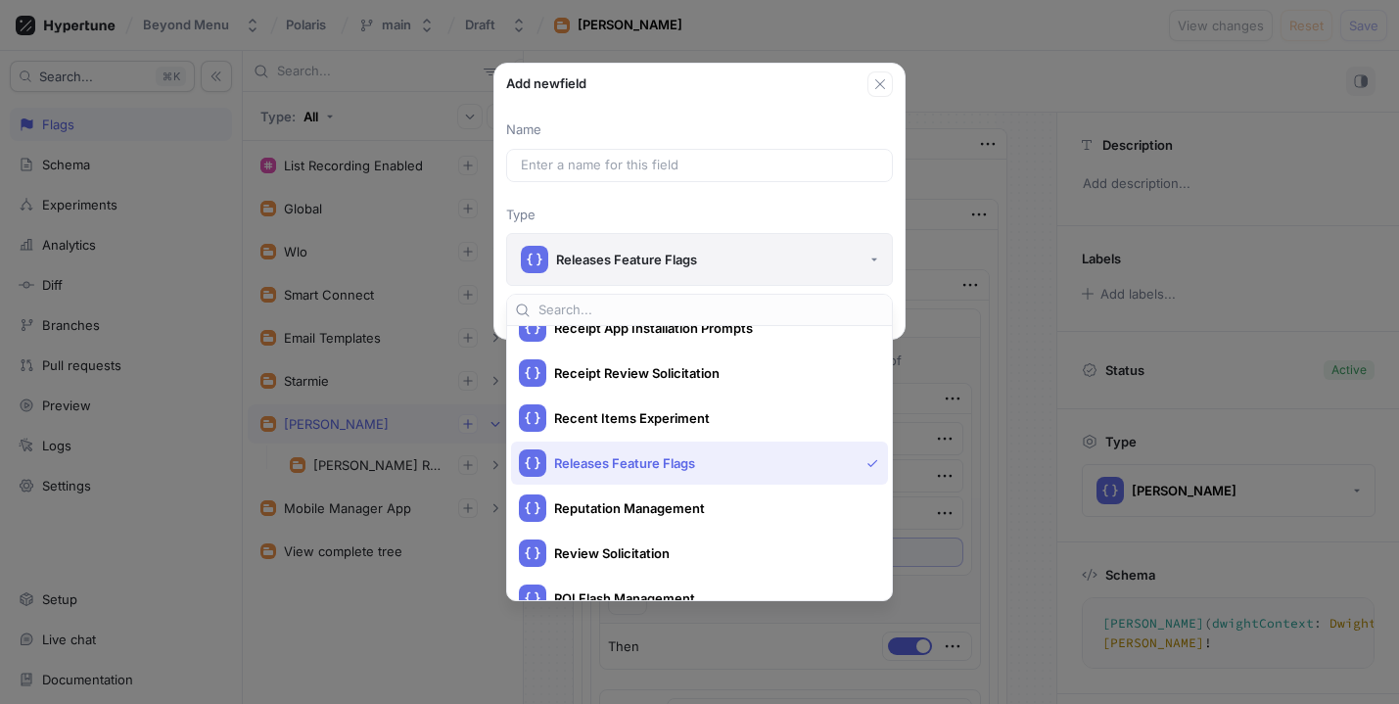
type textarea "x"
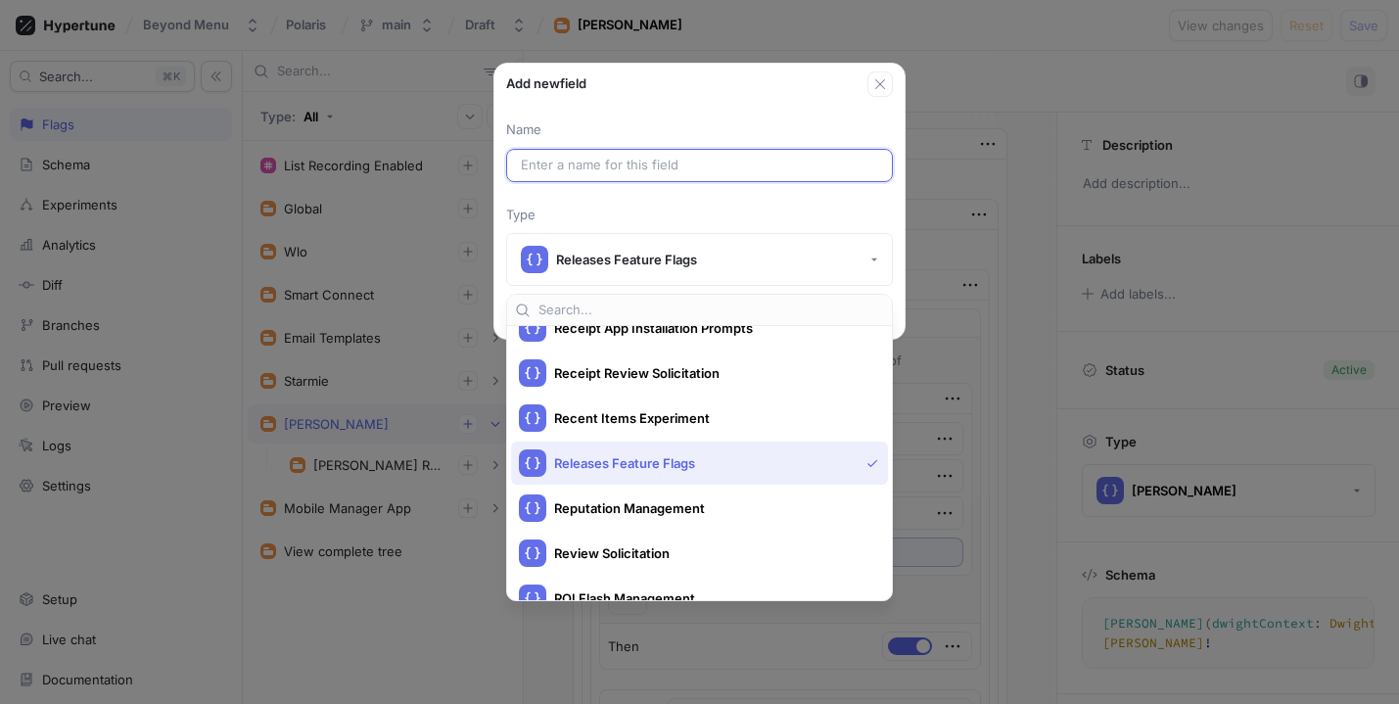
click at [666, 166] on input "text" at bounding box center [699, 166] width 357 height 20
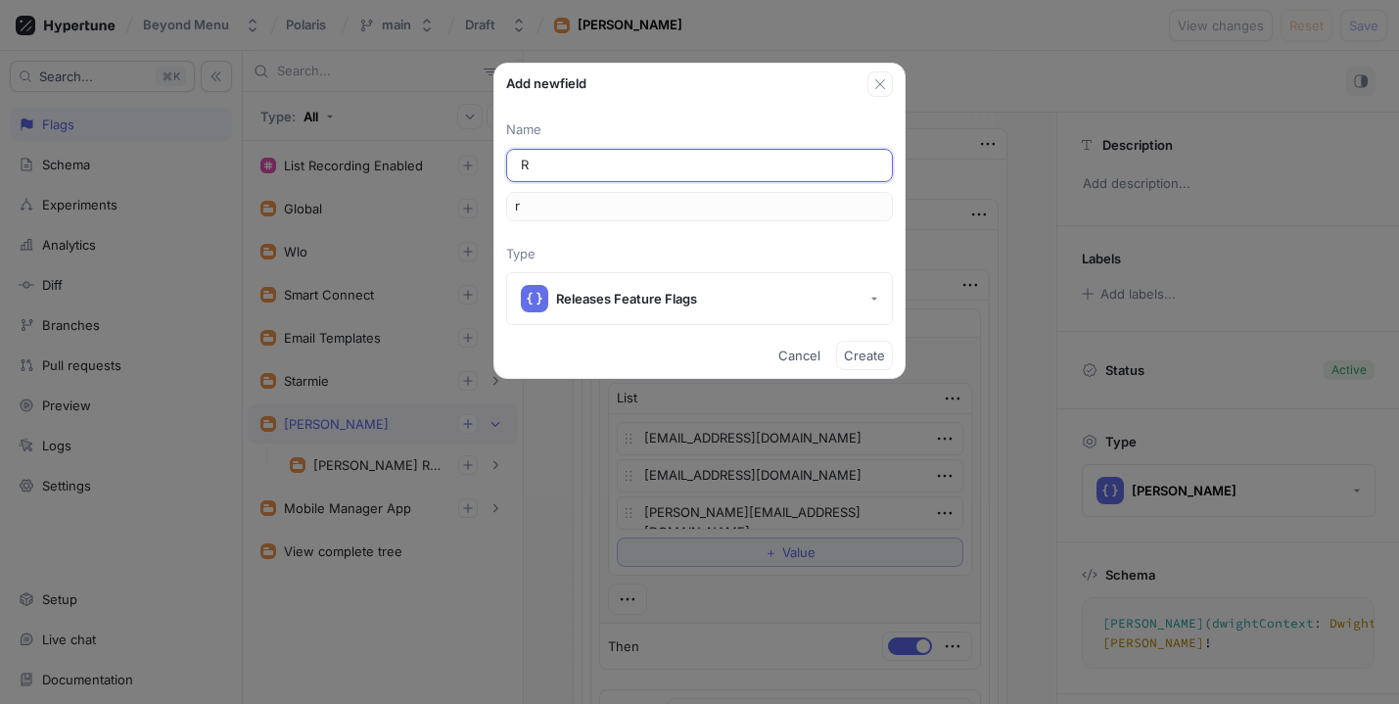
type input "Re"
type input "re"
type input "Rel"
type input "rel"
type input "Rele"
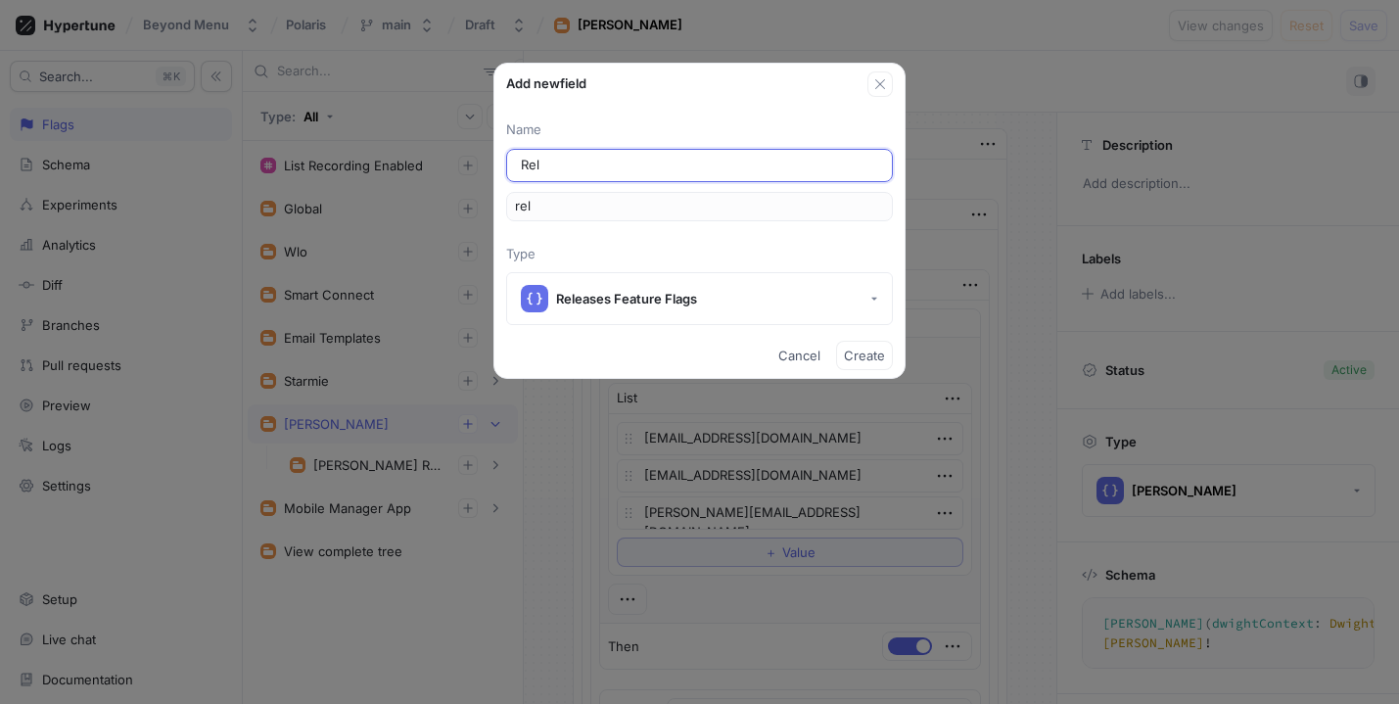
type input "rele"
type input "Relea"
type input "relea"
type input "Releas"
type input "releas"
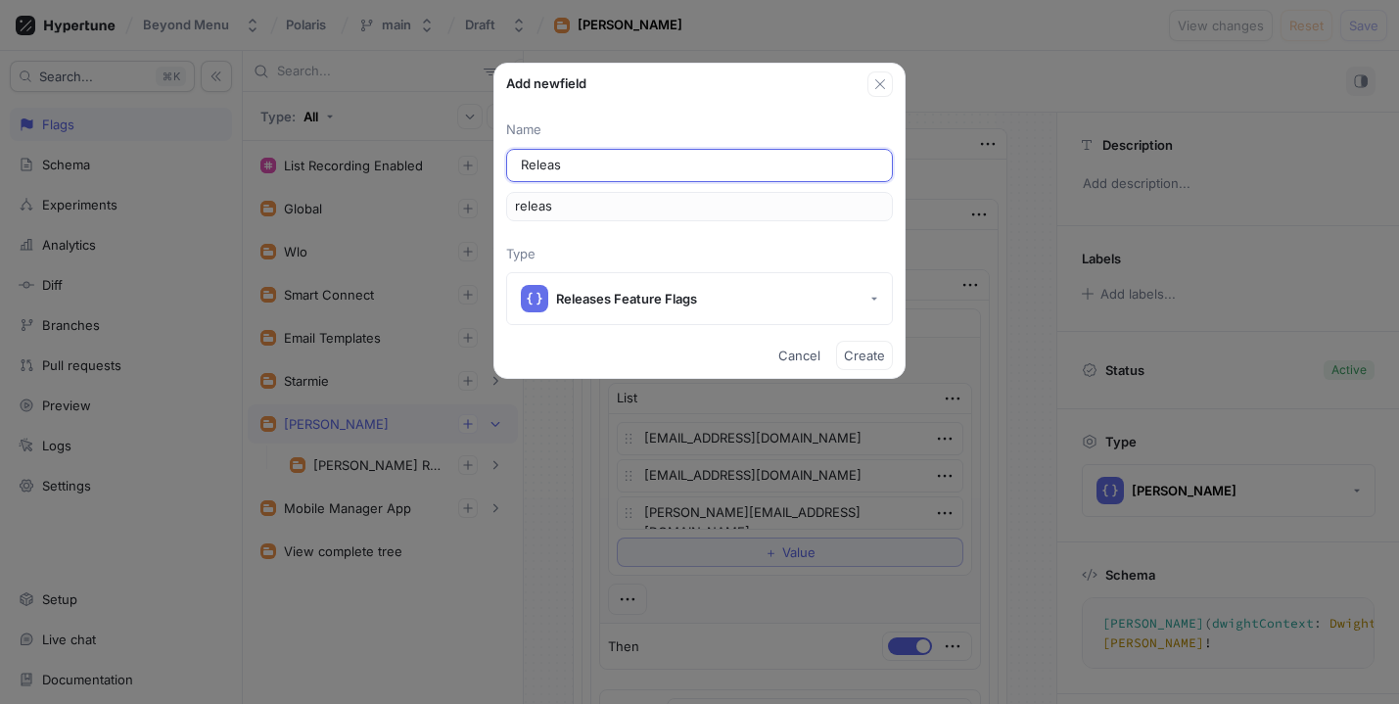
type textarea "x"
type input "Release"
type input "release"
type input "Releaser"
type input "releaser"
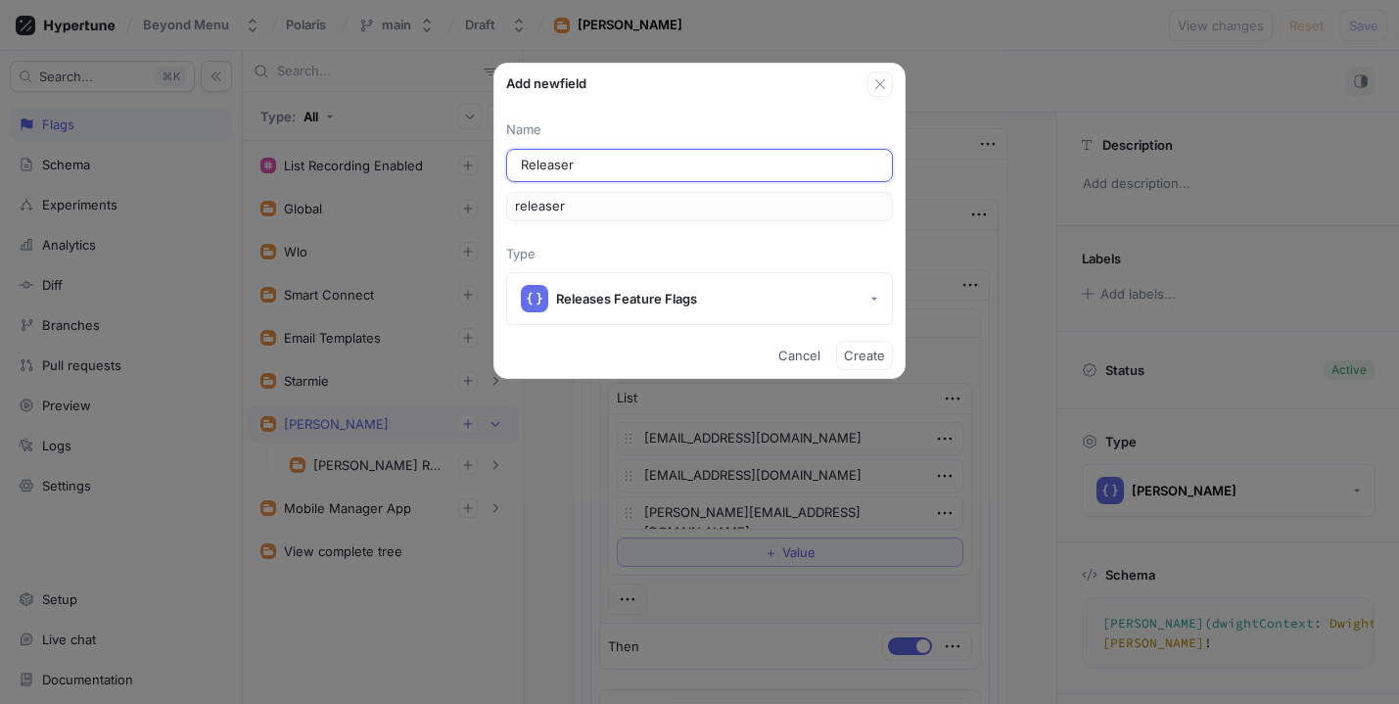
type input "Release"
type input "release"
type input "Releases"
type input "releases"
type textarea "x"
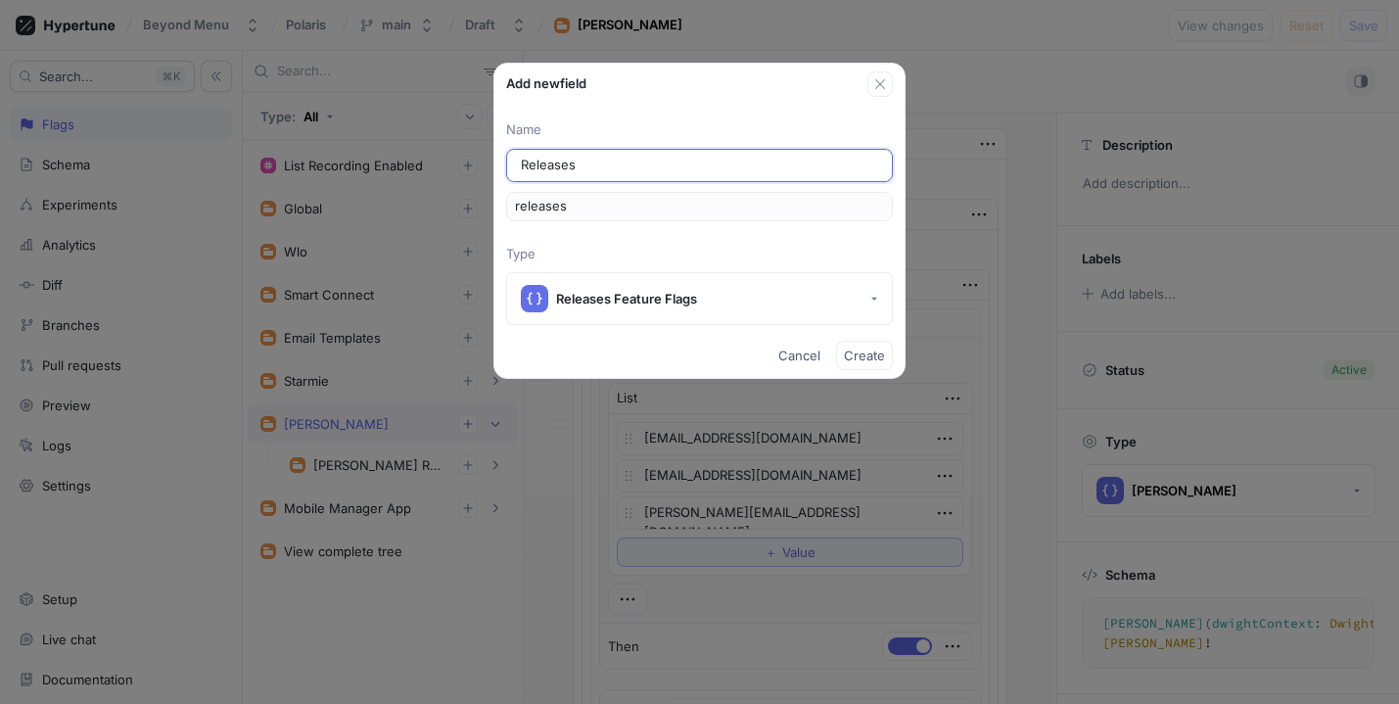
type input "ReleasesF"
type input "releasesF"
type input "ReleasesFe"
type input "releasesFe"
type input "ReleasesFea"
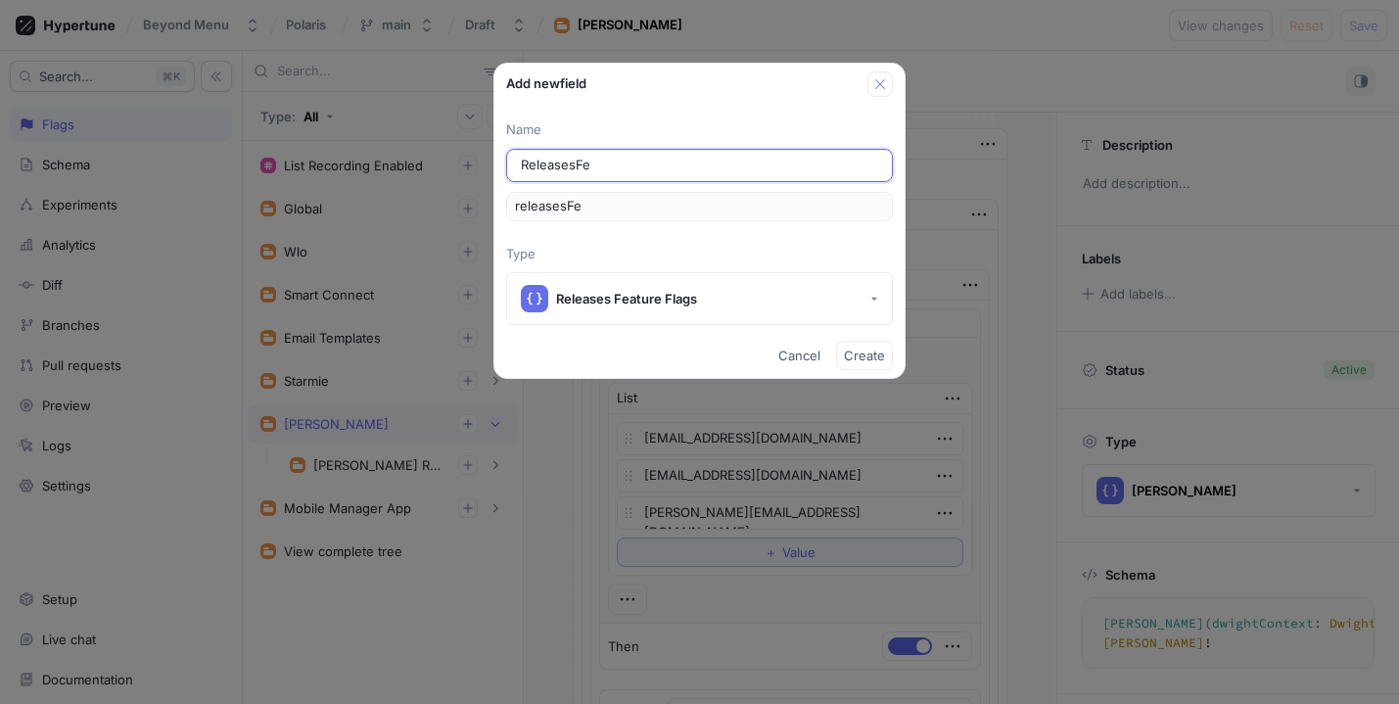
type input "releasesFea"
type textarea "x"
type input "ReleasesFeat"
type input "releasesFeat"
type input "ReleasesFeatu"
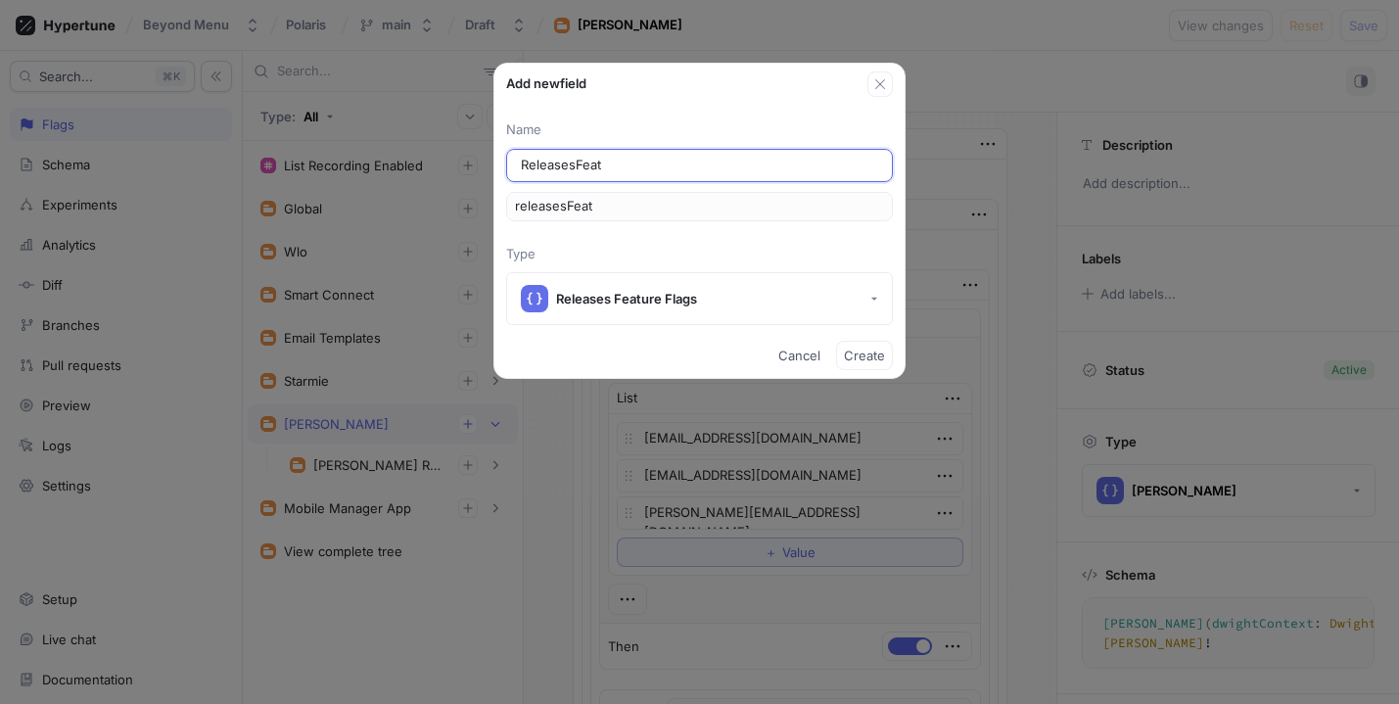
type input "releasesFeatu"
type input "ReleasesFeatur"
type input "releasesFeatur"
type input "ReleasesFeature"
type input "releasesFeature"
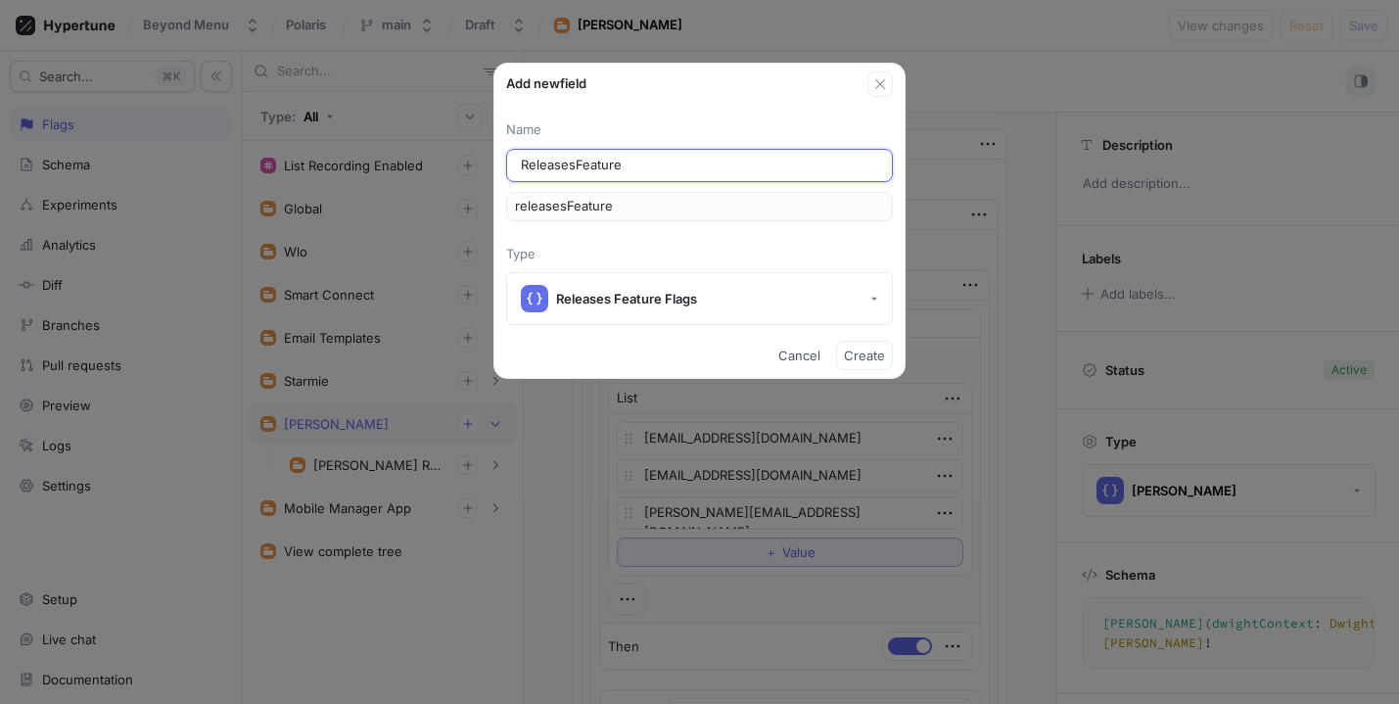
type input "ReleasesFeatureF"
type input "releasesFeatureF"
type input "ReleasesFeatureFl"
type input "releasesFeatureFl"
type input "ReleasesFeatureFla"
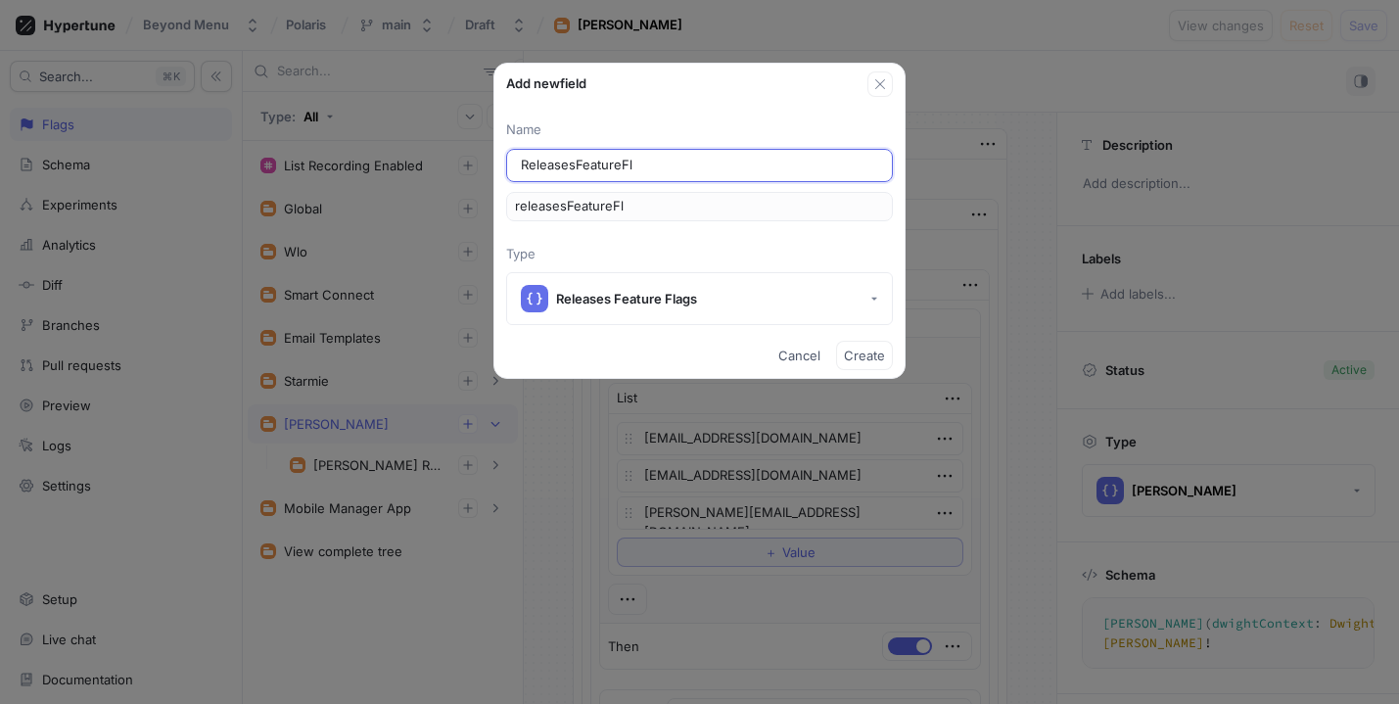
type input "releasesFeatureFla"
type input "ReleasesFeatureFlag"
type input "releasesFeatureFlag"
type input "ReleasesFeatureFlags"
type input "releasesFeatureFlags"
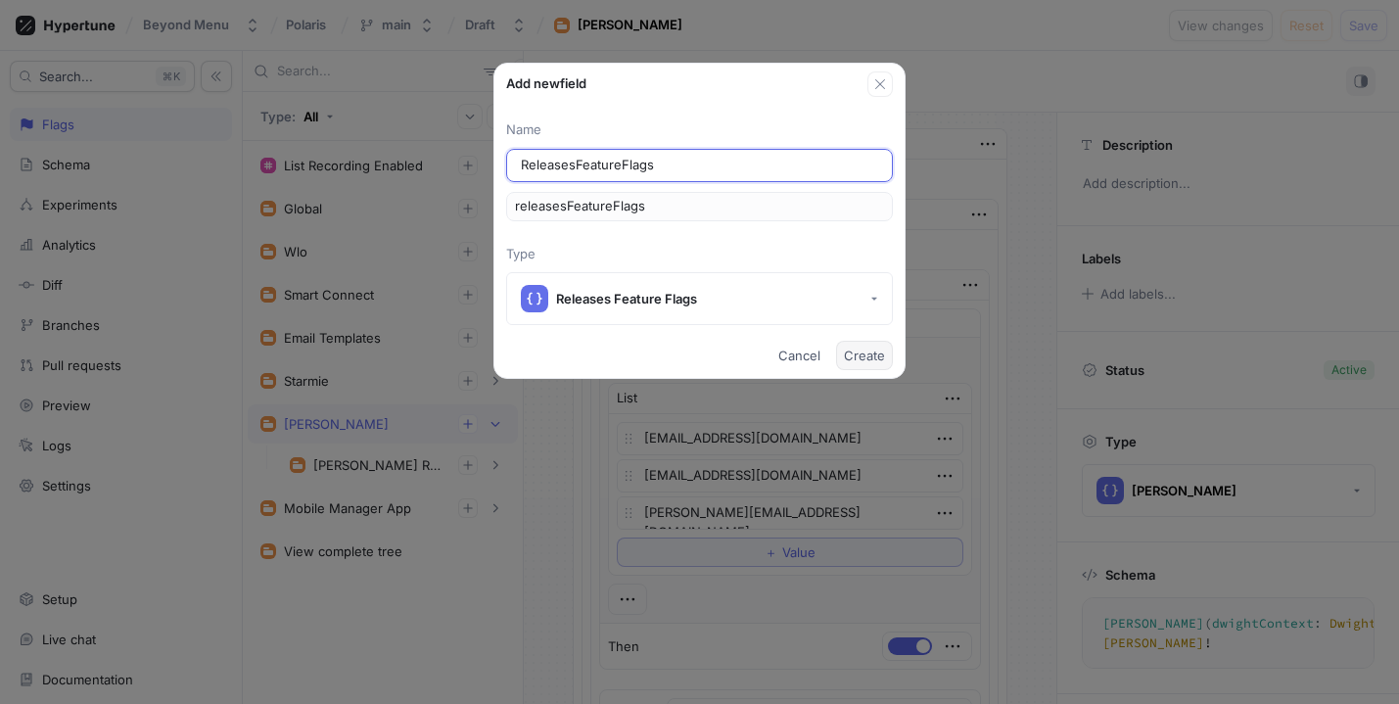
type textarea "x"
type input "ReleasesFeatureFlags"
click at [853, 352] on span "Create" at bounding box center [864, 355] width 41 height 12
type textarea "x"
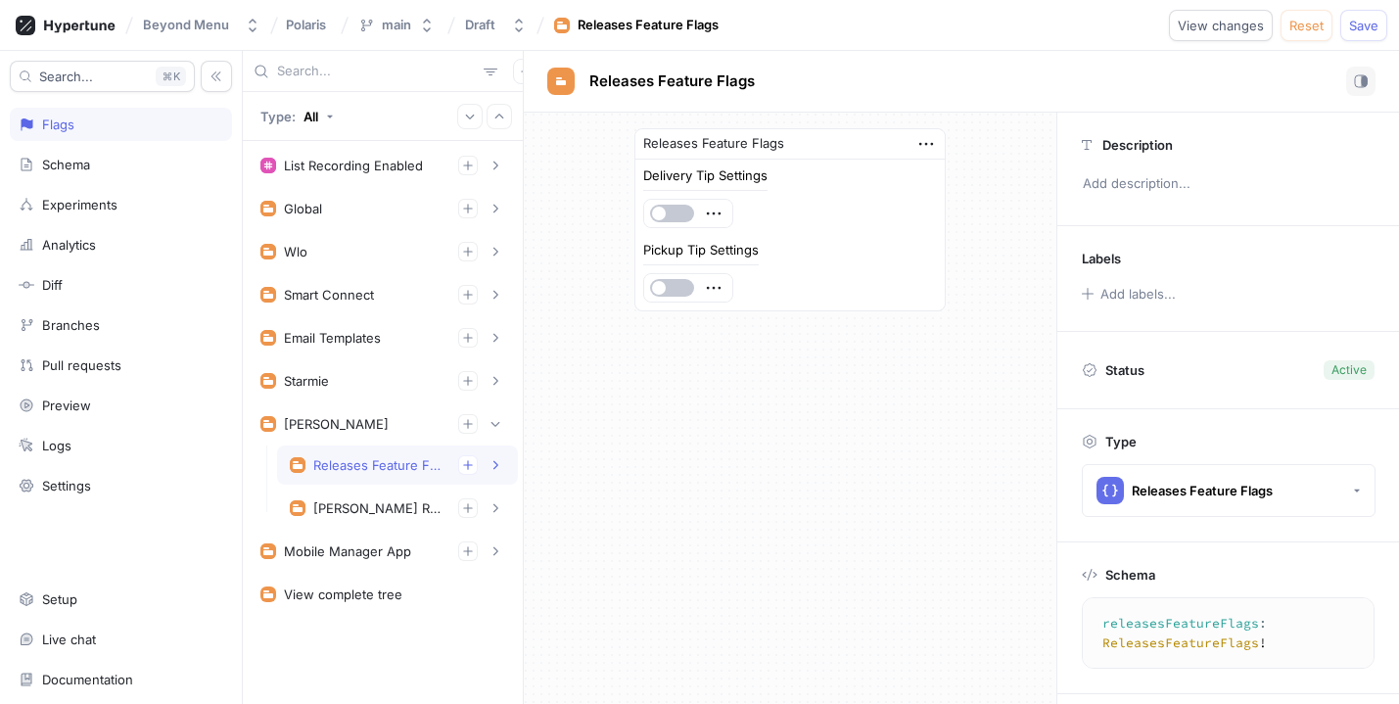
click at [726, 212] on div at bounding box center [688, 213] width 88 height 27
click at [715, 212] on icon "button" at bounding box center [714, 214] width 22 height 22
click at [675, 236] on div "Delivery Tip Settings Pickup Tip Settings" at bounding box center [790, 235] width 294 height 133
click at [915, 135] on icon "button" at bounding box center [926, 144] width 22 height 22
click at [801, 226] on div "Releases Feature Flags Delivery Tip Settings Pickup Tip Settings" at bounding box center [789, 219] width 311 height 183
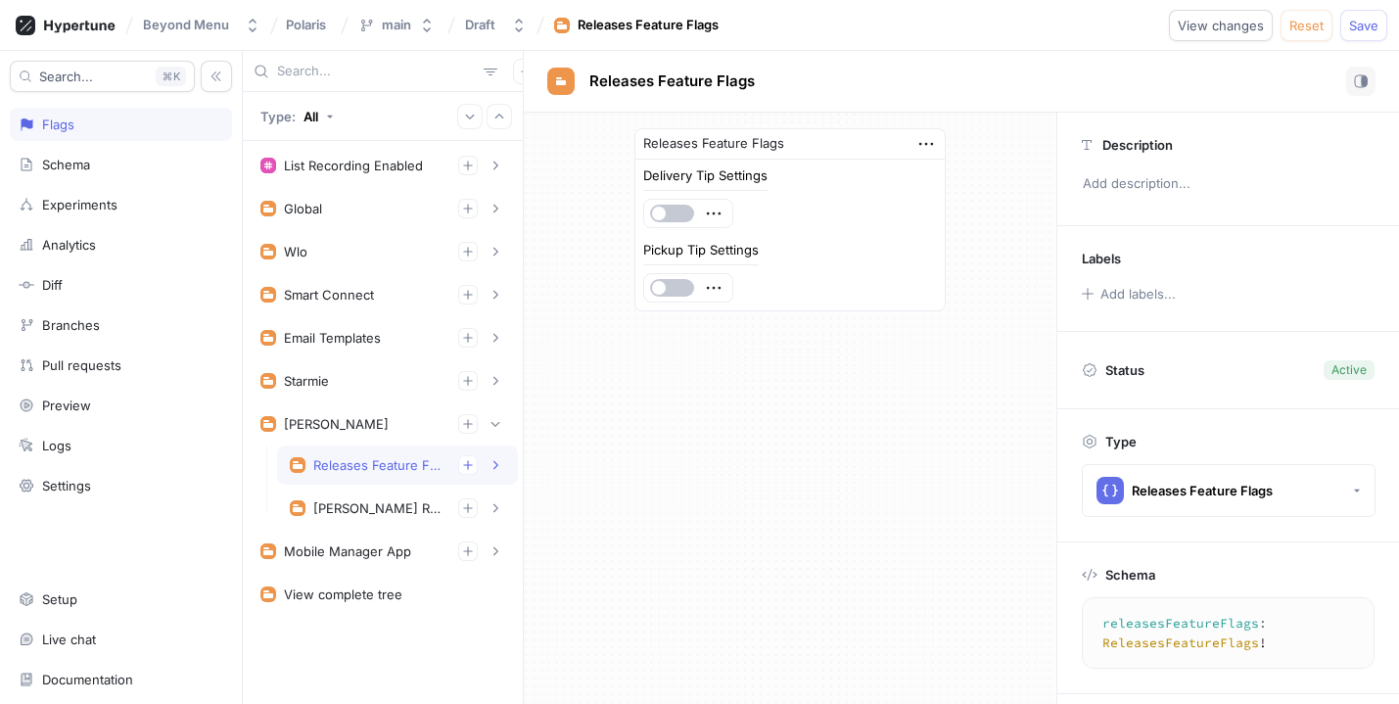
click at [687, 178] on div "Delivery Tip Settings" at bounding box center [705, 175] width 124 height 13
click at [508, 464] on div "Releases Feature Flags" at bounding box center [397, 464] width 241 height 39
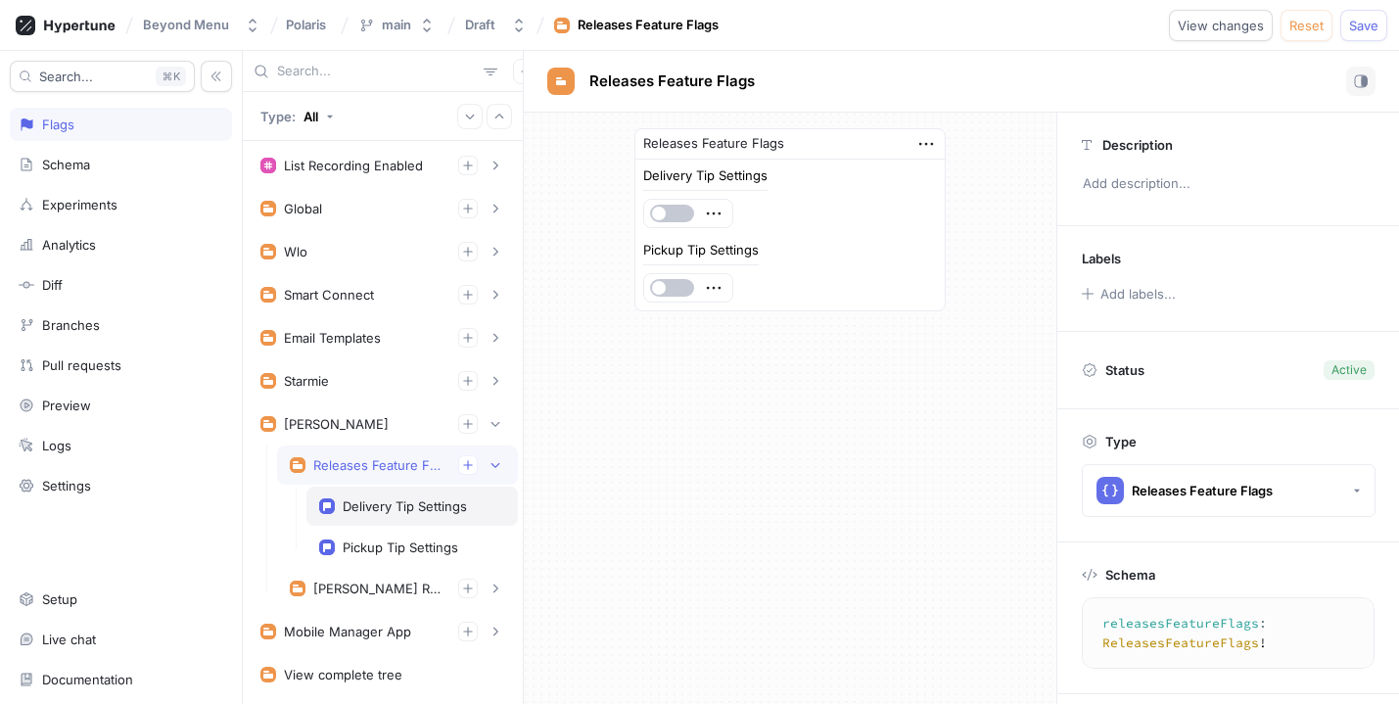
click at [424, 502] on div "Delivery Tip Settings" at bounding box center [405, 506] width 124 height 16
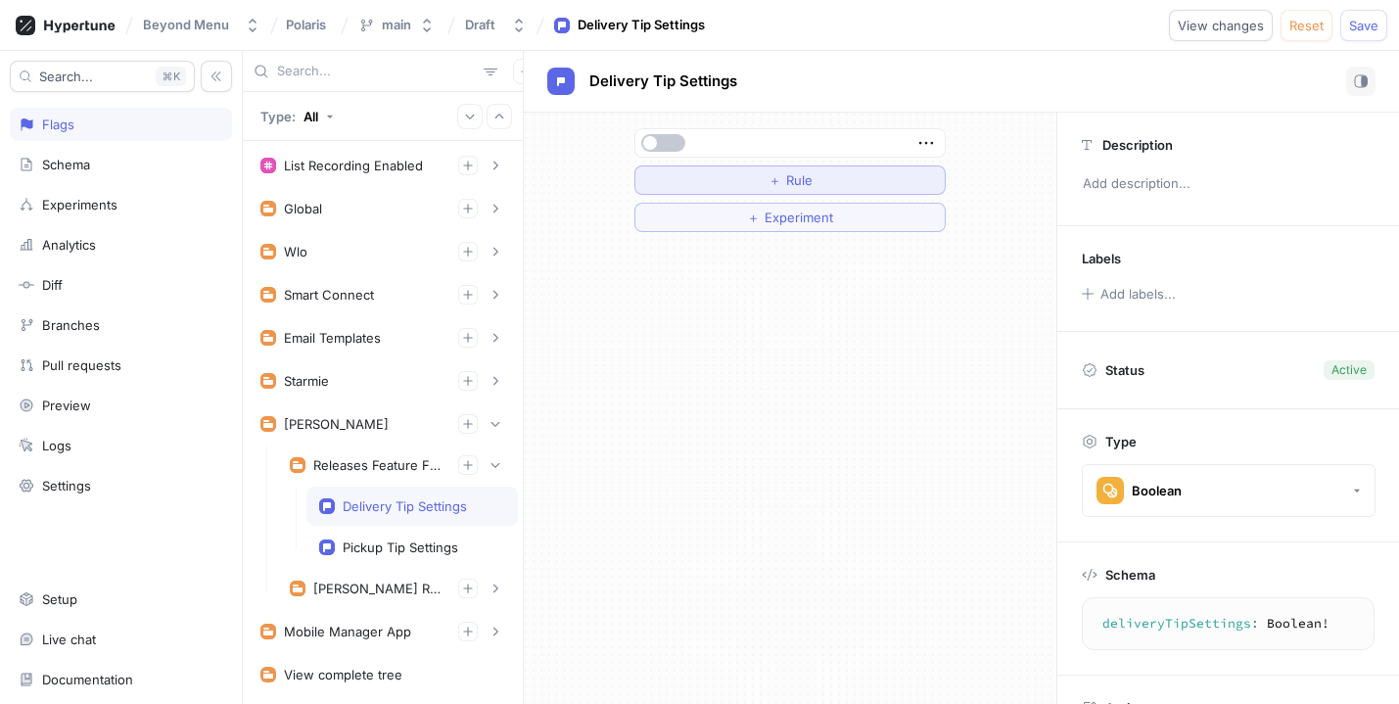
click at [876, 172] on button "＋ Rule" at bounding box center [789, 179] width 311 height 29
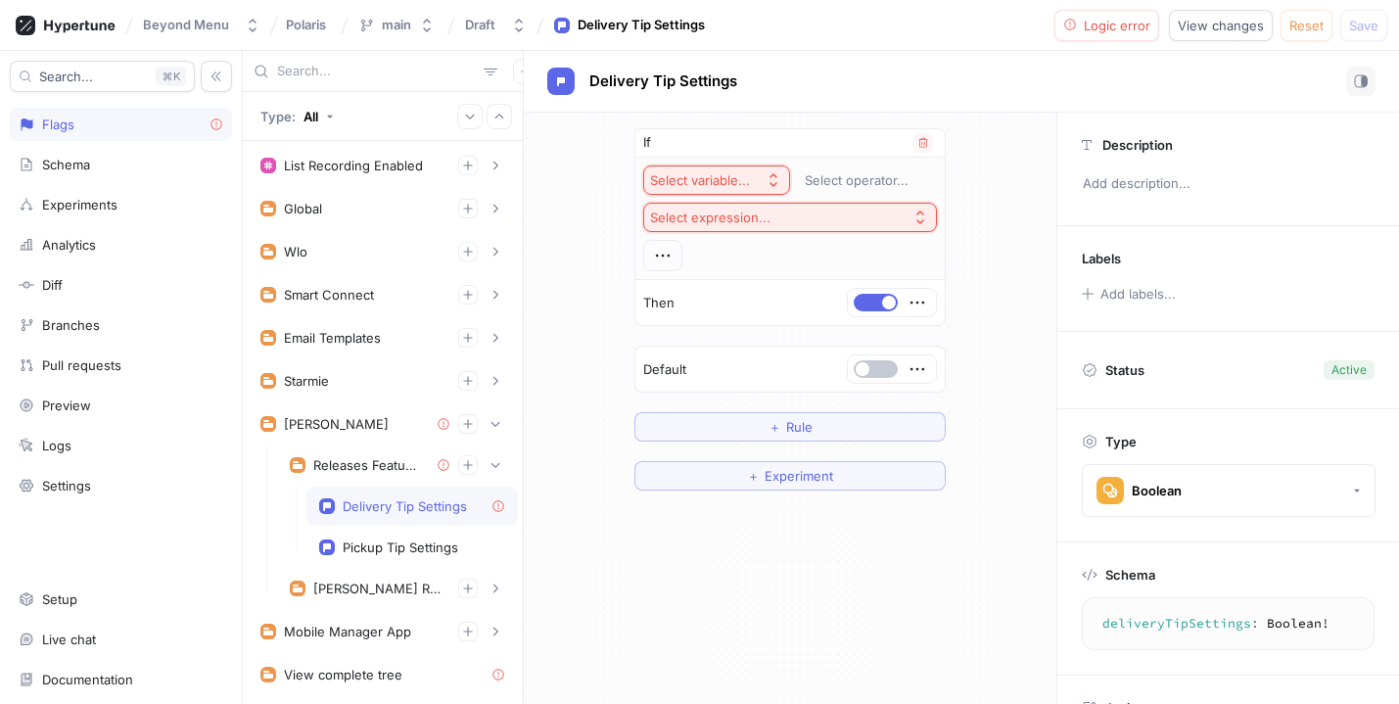
click at [715, 172] on div "Select variable..." at bounding box center [700, 180] width 100 height 17
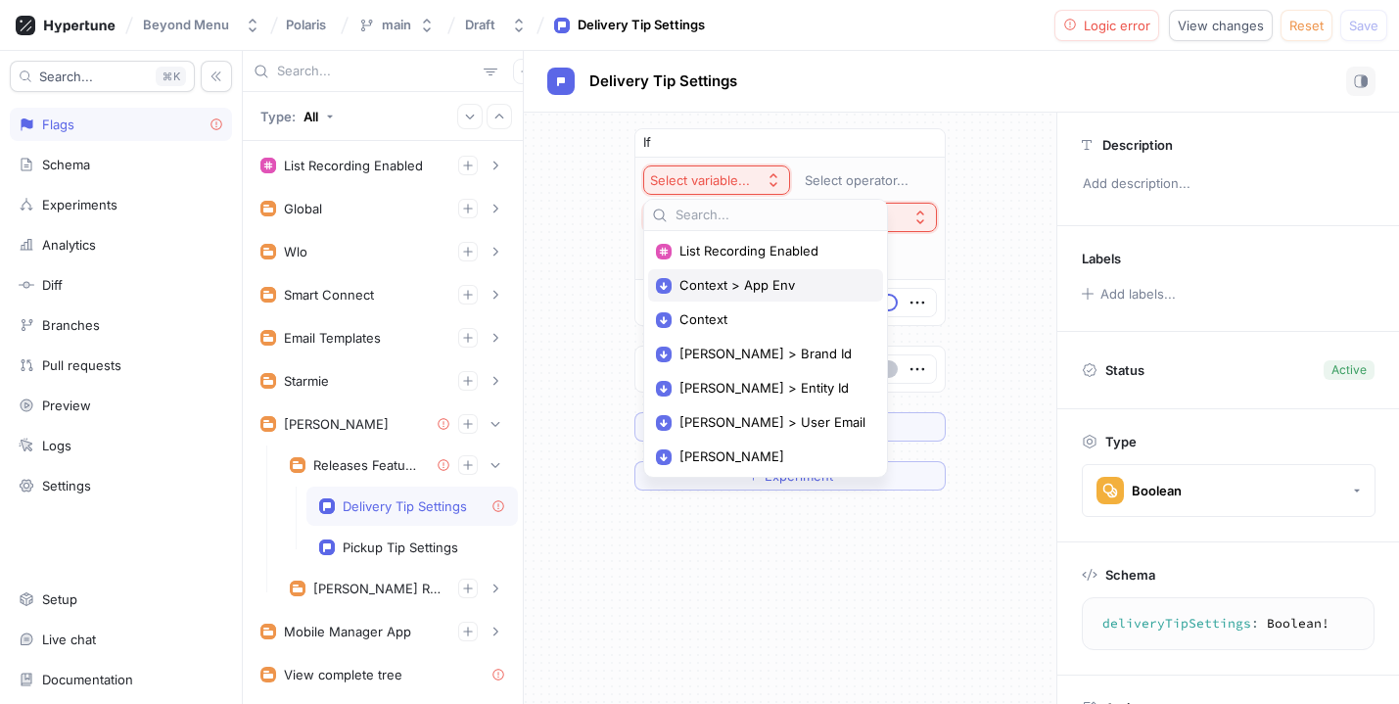
click at [717, 290] on span "Context > App Env" at bounding box center [772, 285] width 186 height 17
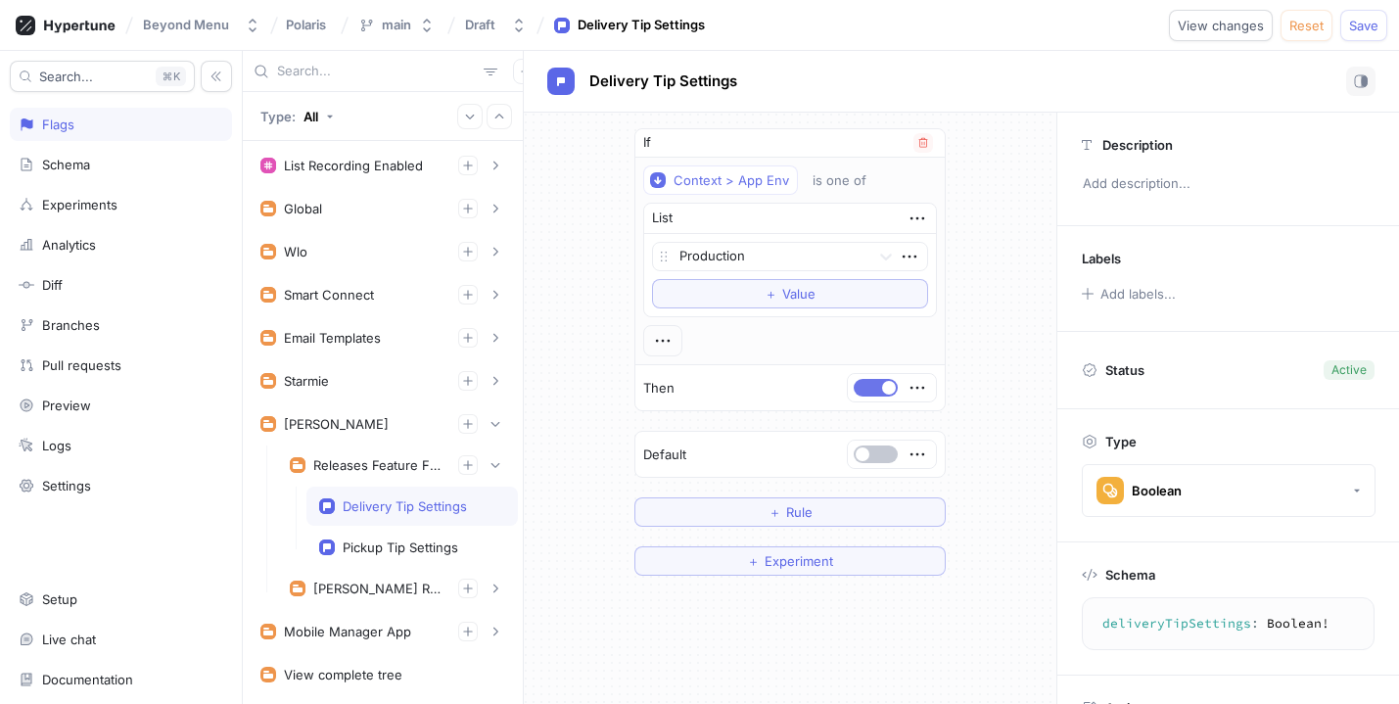
click at [868, 391] on button "button" at bounding box center [876, 388] width 44 height 18
click at [873, 458] on button "button" at bounding box center [876, 454] width 44 height 18
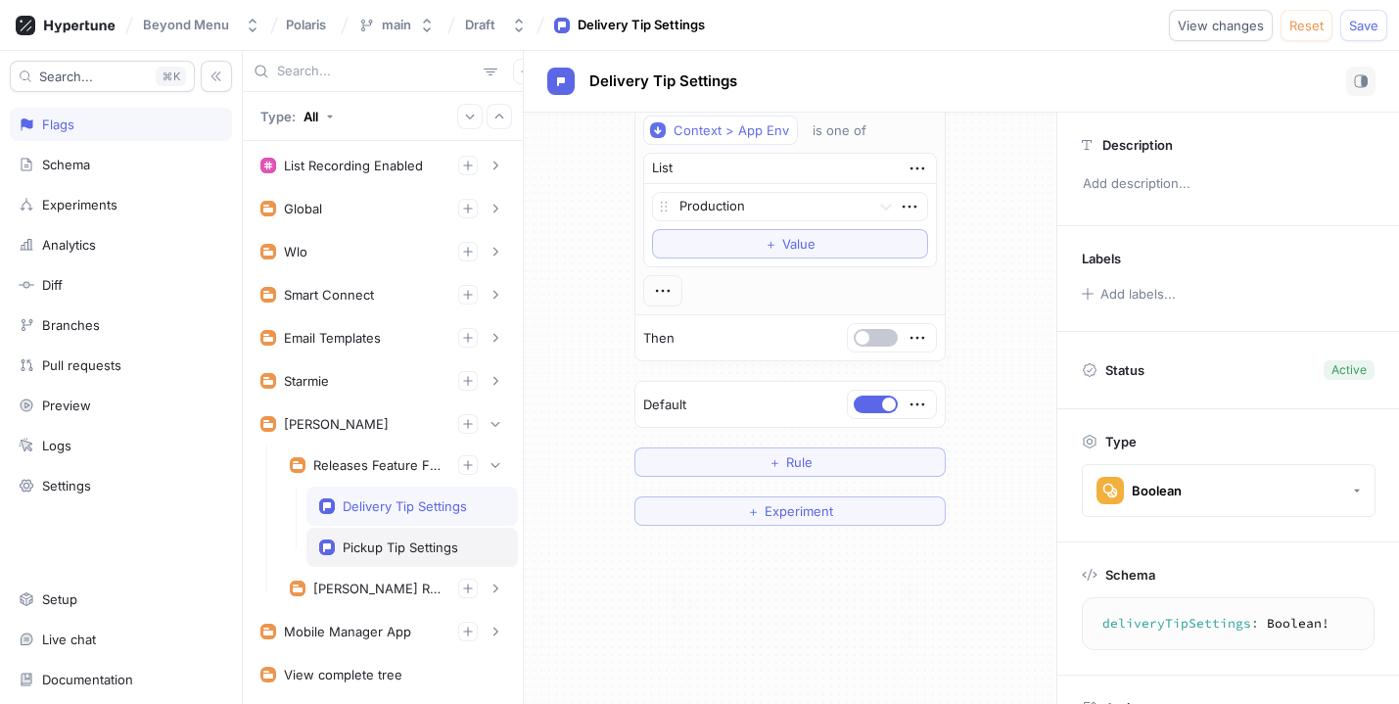
click at [413, 541] on div "Pickup Tip Settings" at bounding box center [401, 547] width 116 height 16
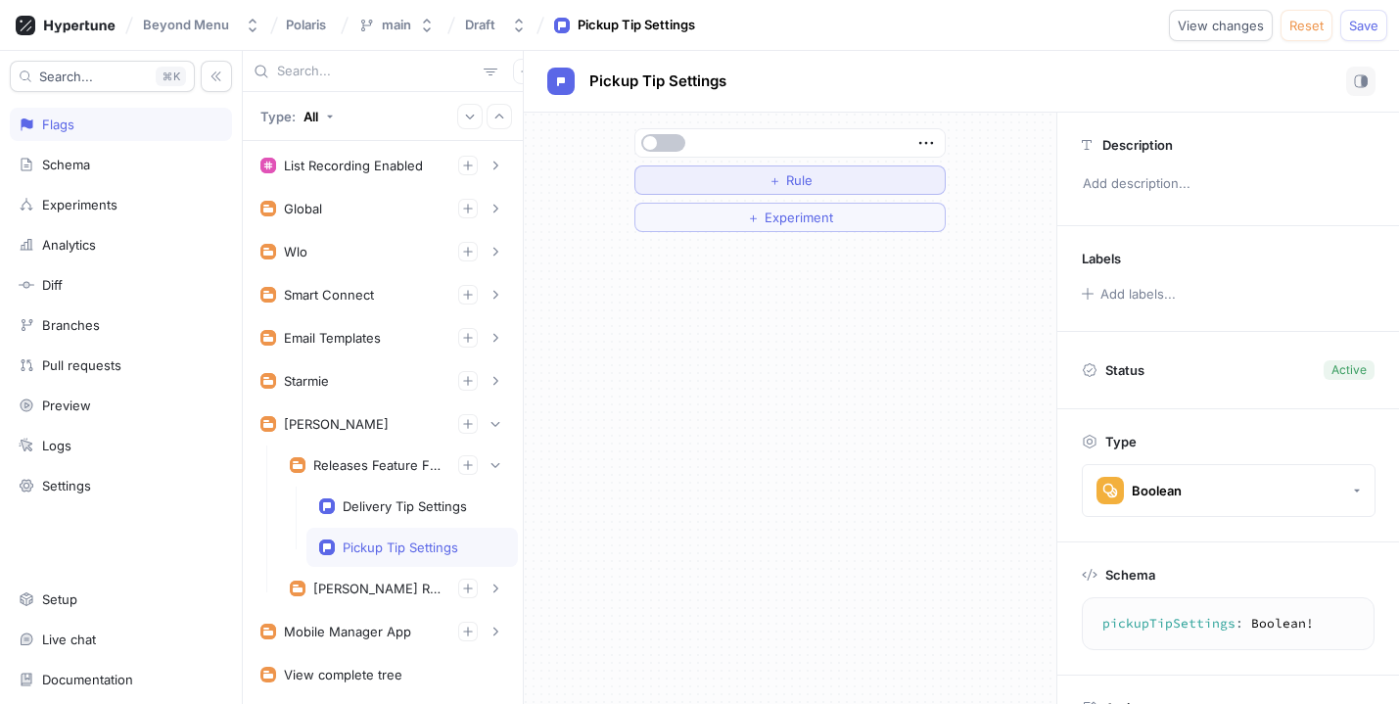
click at [703, 181] on button "＋ Rule" at bounding box center [789, 179] width 311 height 29
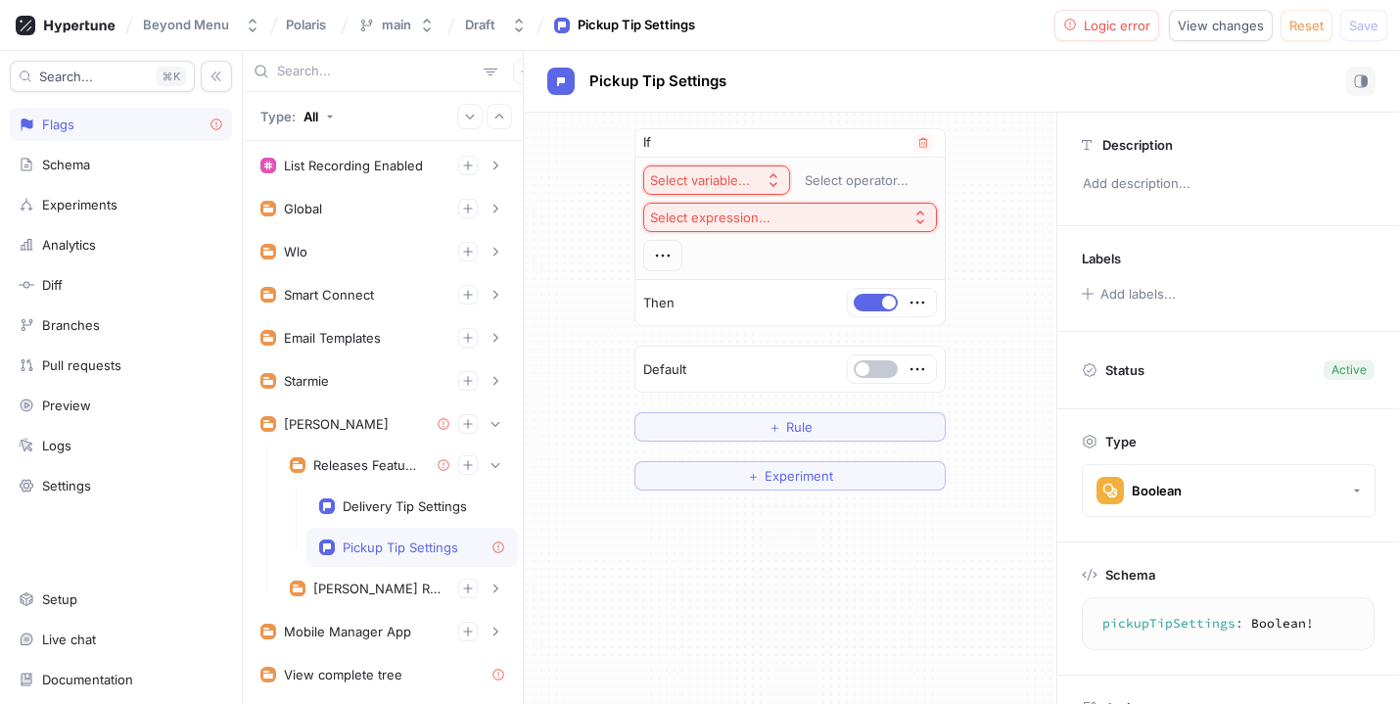
click at [697, 184] on div "Select variable..." at bounding box center [700, 180] width 100 height 17
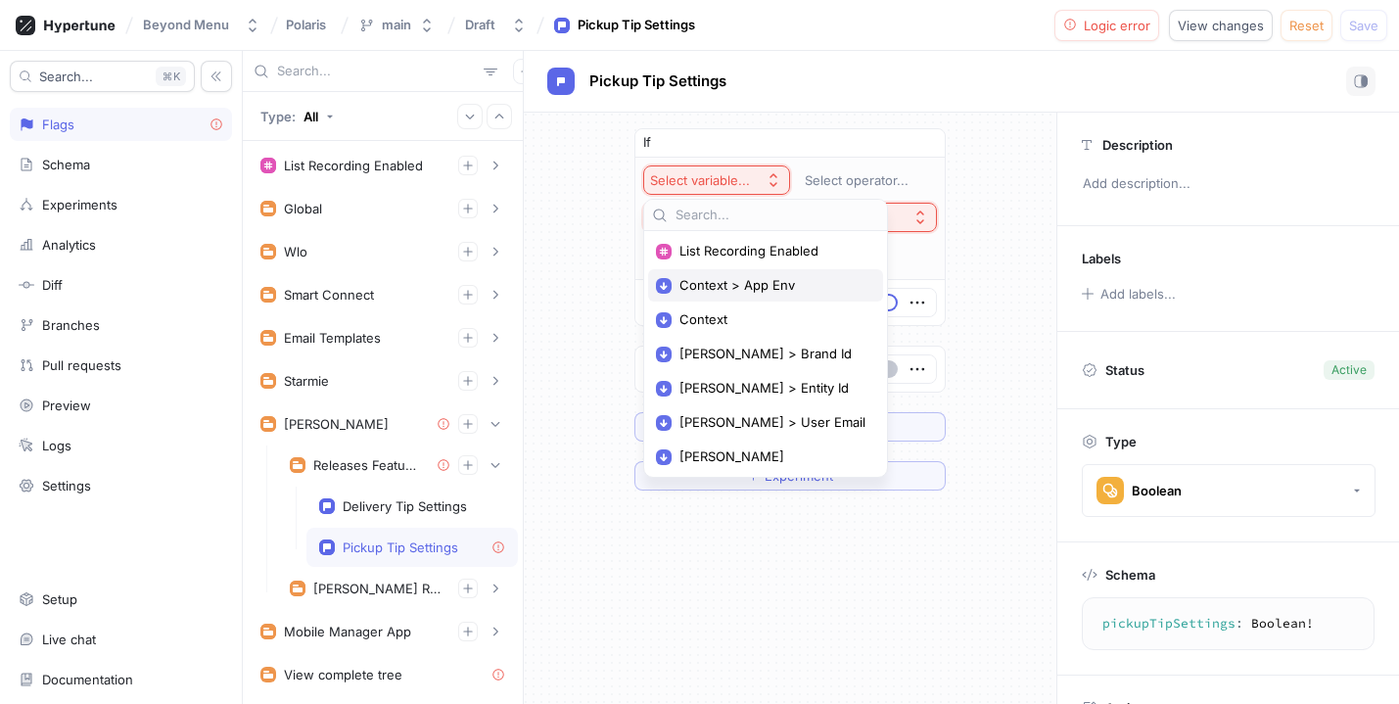
click at [712, 292] on span "Context > App Env" at bounding box center [772, 285] width 186 height 17
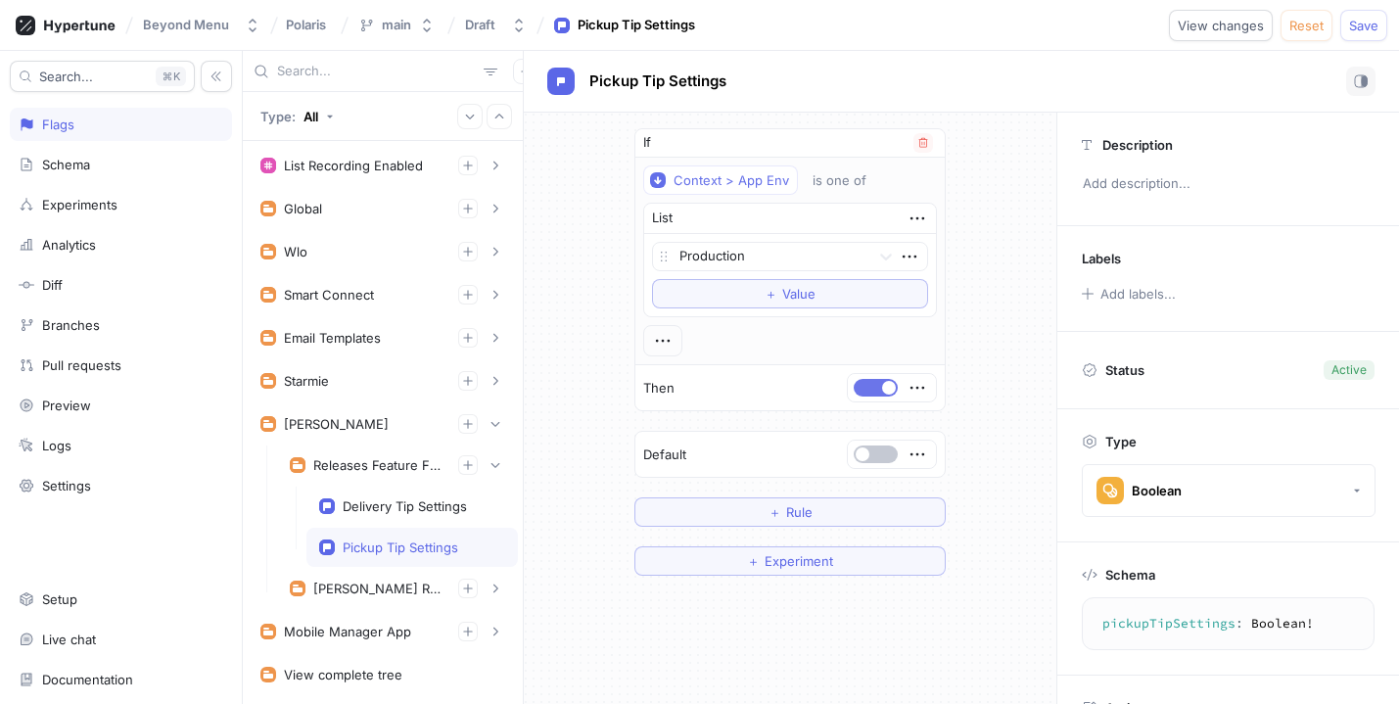
click at [869, 394] on button "button" at bounding box center [876, 388] width 44 height 18
click at [871, 460] on button "button" at bounding box center [876, 454] width 44 height 18
click at [782, 625] on div "If Context > App Env is one of List Production To pick up a draggable item, pre…" at bounding box center [790, 408] width 533 height 591
click at [389, 465] on div "Releases Feature Flags" at bounding box center [377, 465] width 129 height 16
type textarea "releasesFeatureFlags: ReleasesFeatureFlags!"
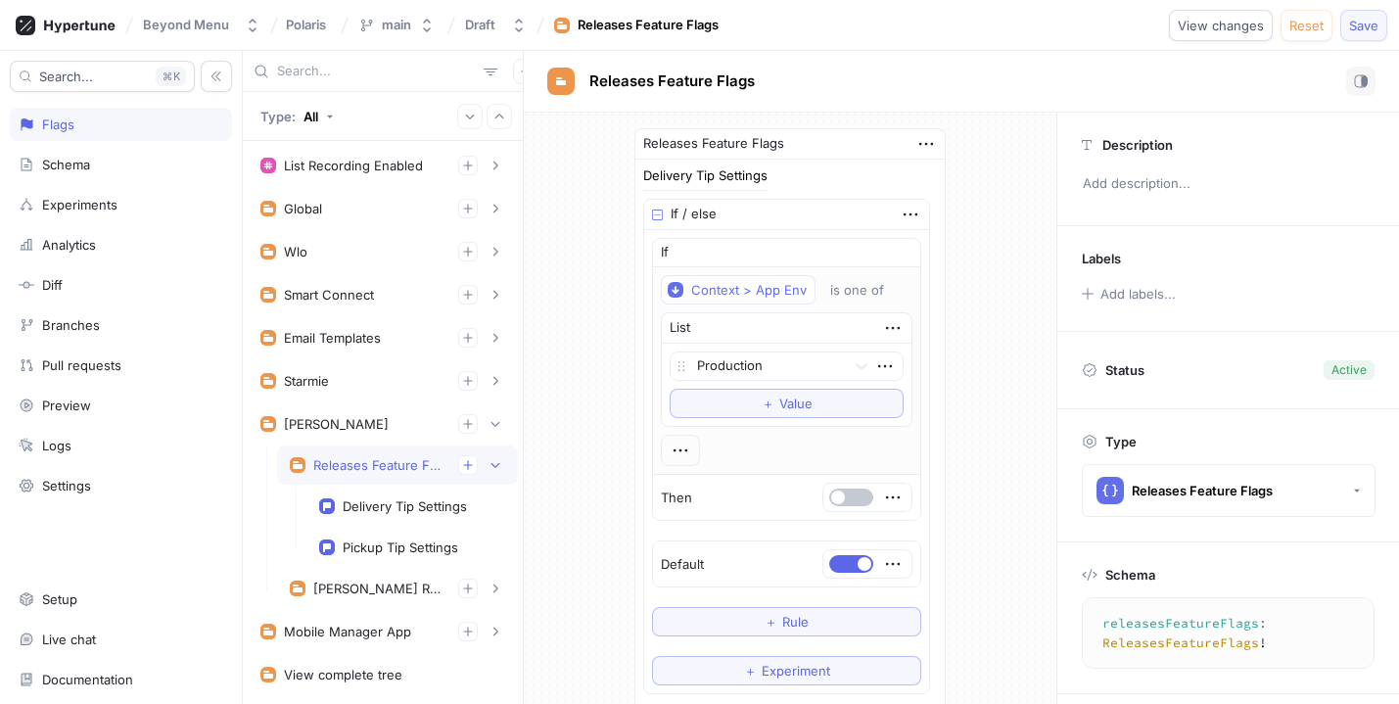
click at [1359, 20] on span "Save" at bounding box center [1363, 26] width 29 height 12
